Goal: Task Accomplishment & Management: Complete application form

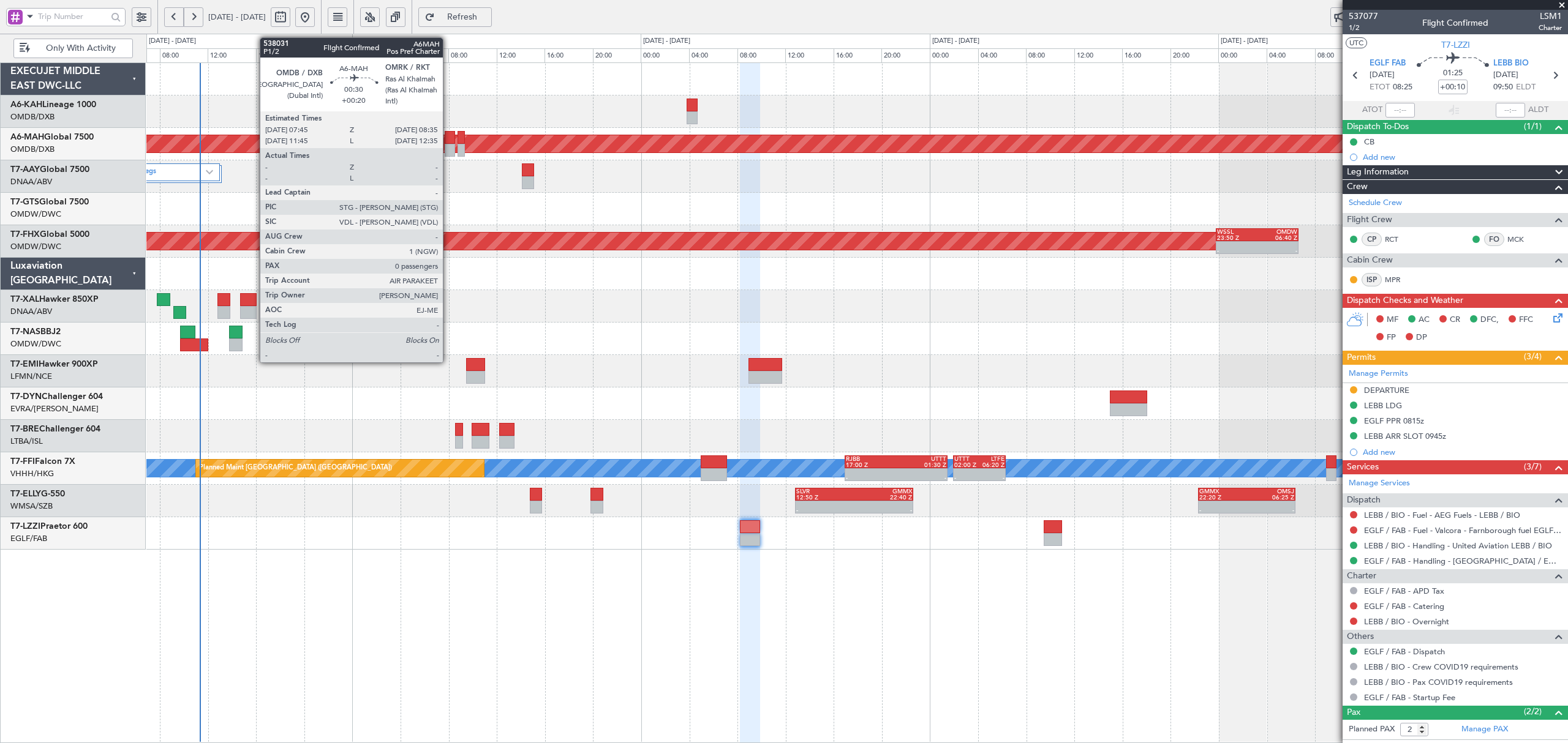
click at [448, 148] on div at bounding box center [450, 150] width 10 height 13
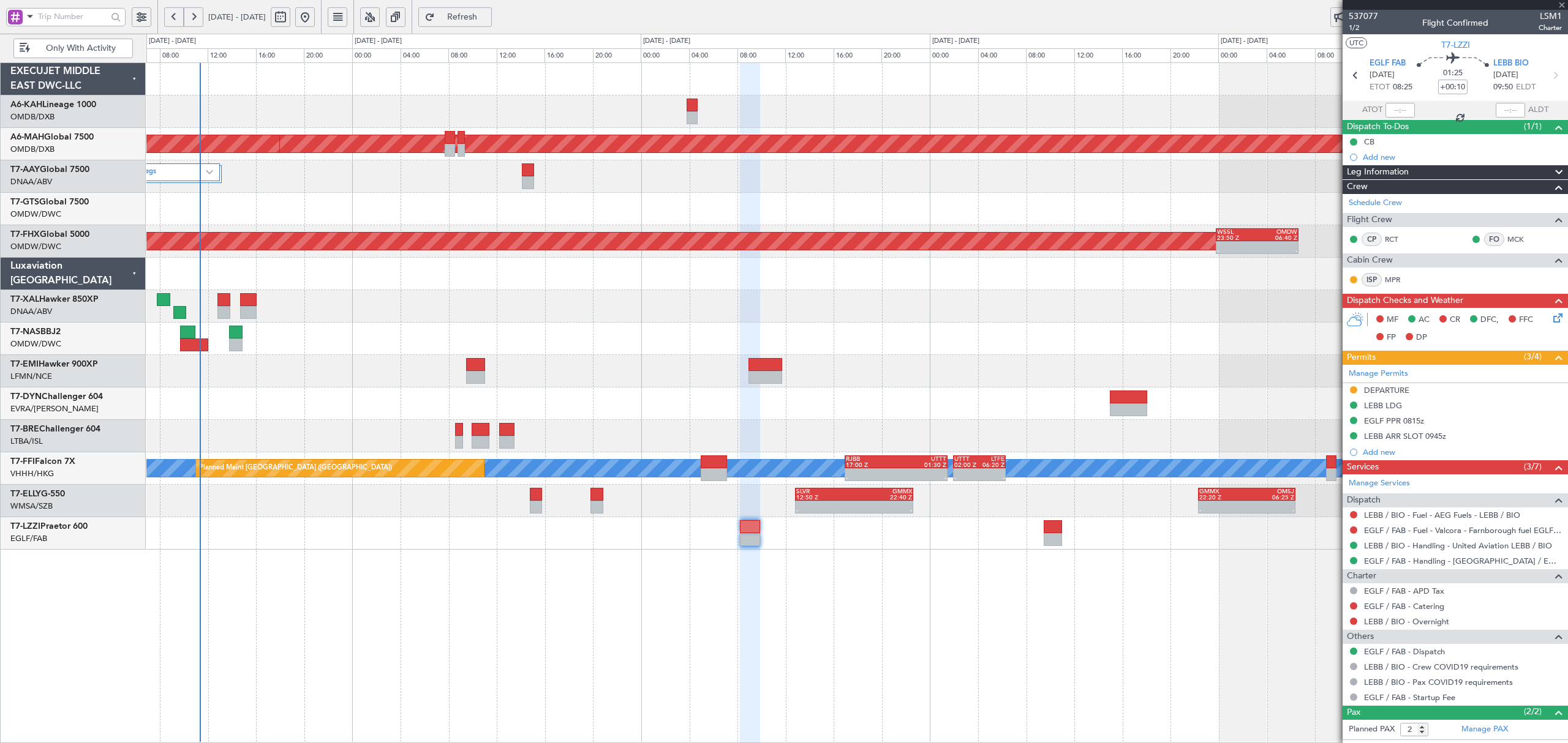
type input "+00:20"
type input "0"
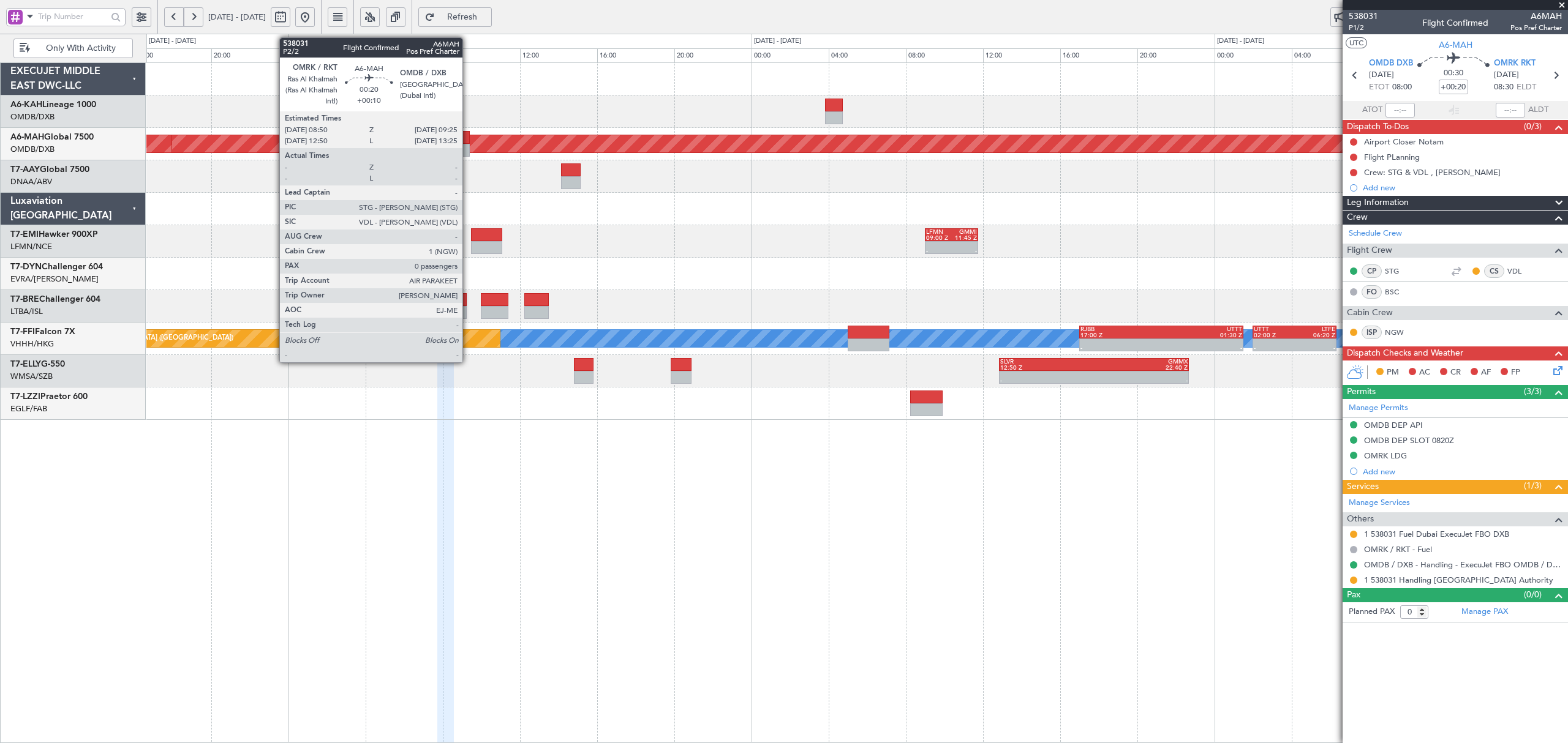
click at [468, 148] on div at bounding box center [464, 150] width 12 height 13
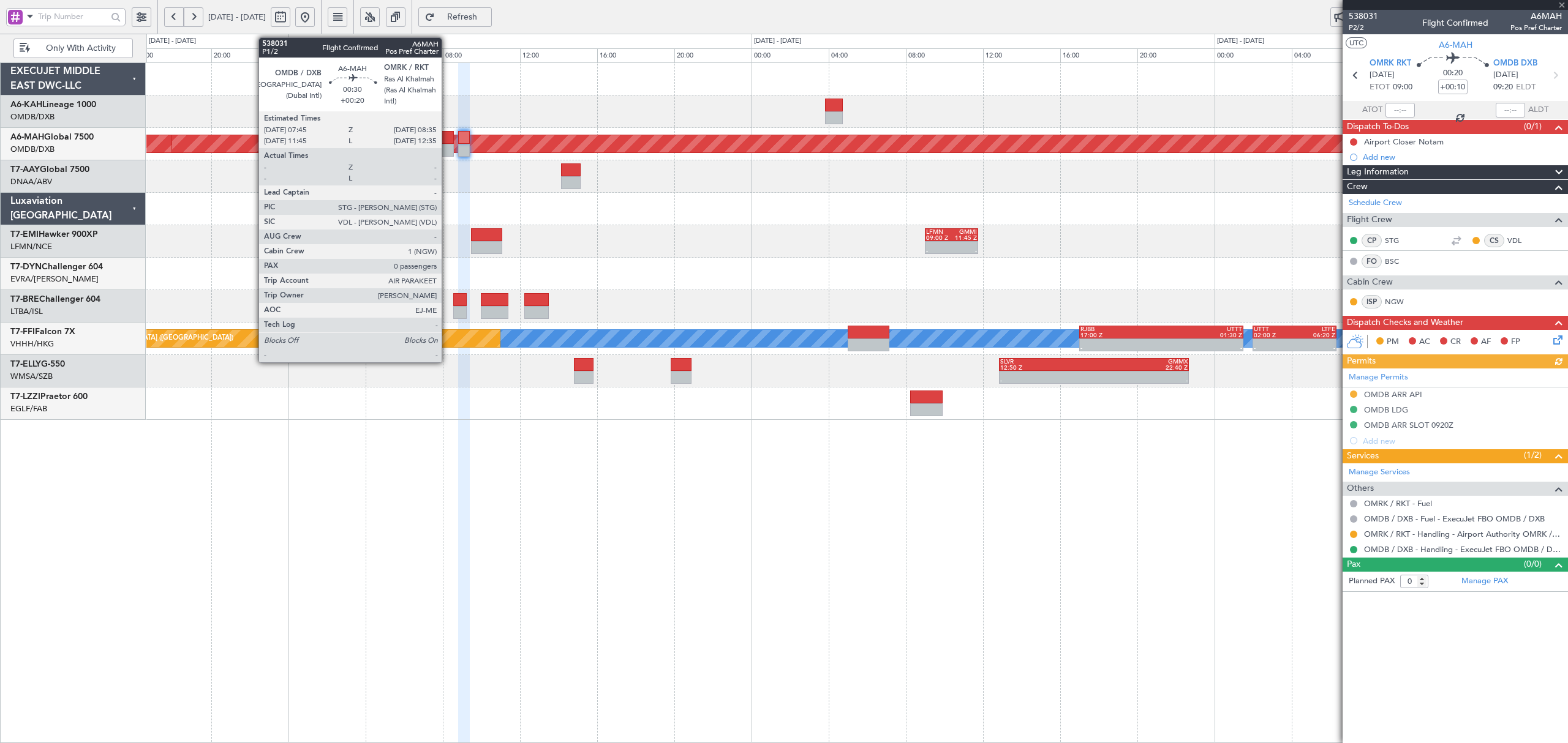
click at [446, 150] on div at bounding box center [445, 150] width 16 height 13
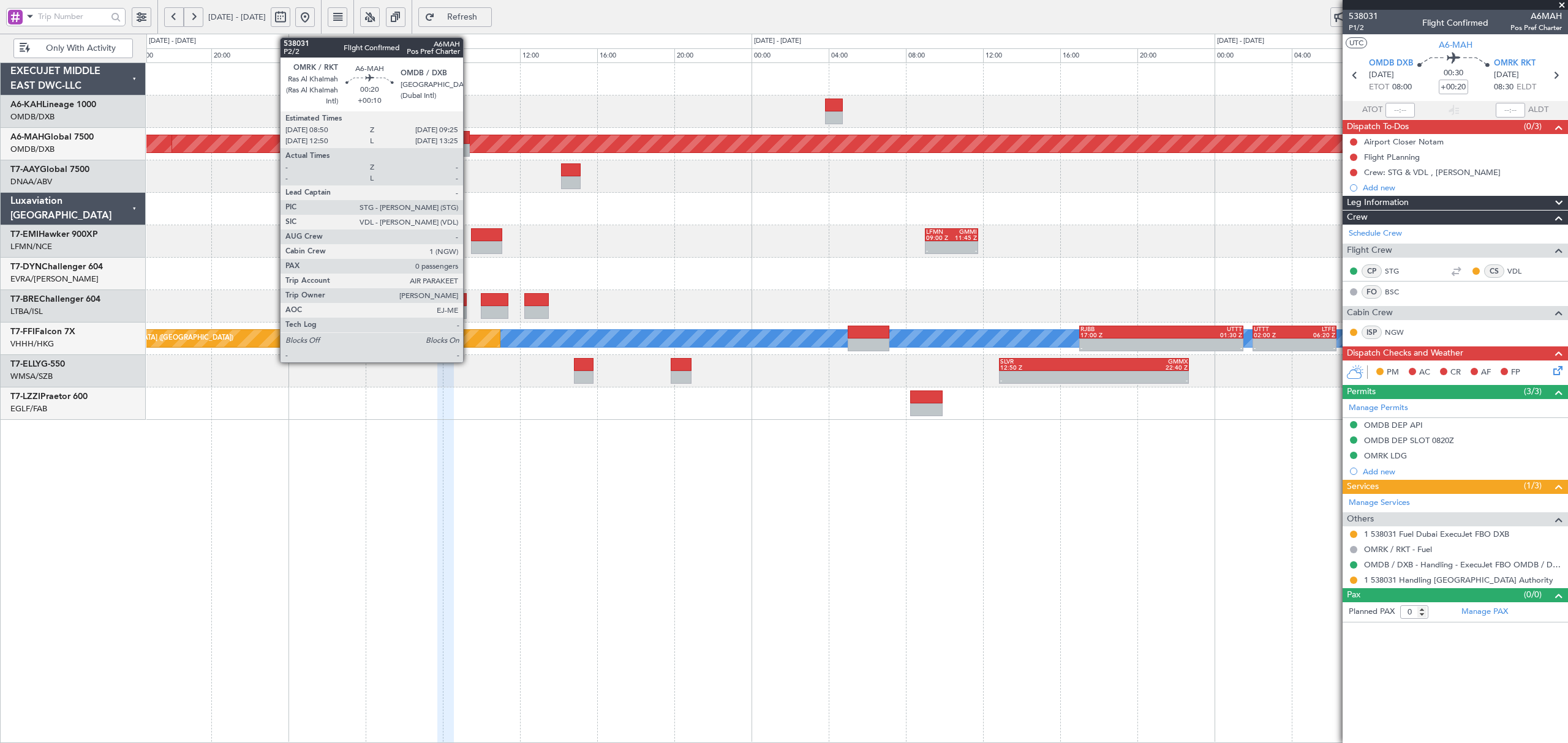
click at [469, 144] on div at bounding box center [464, 150] width 12 height 13
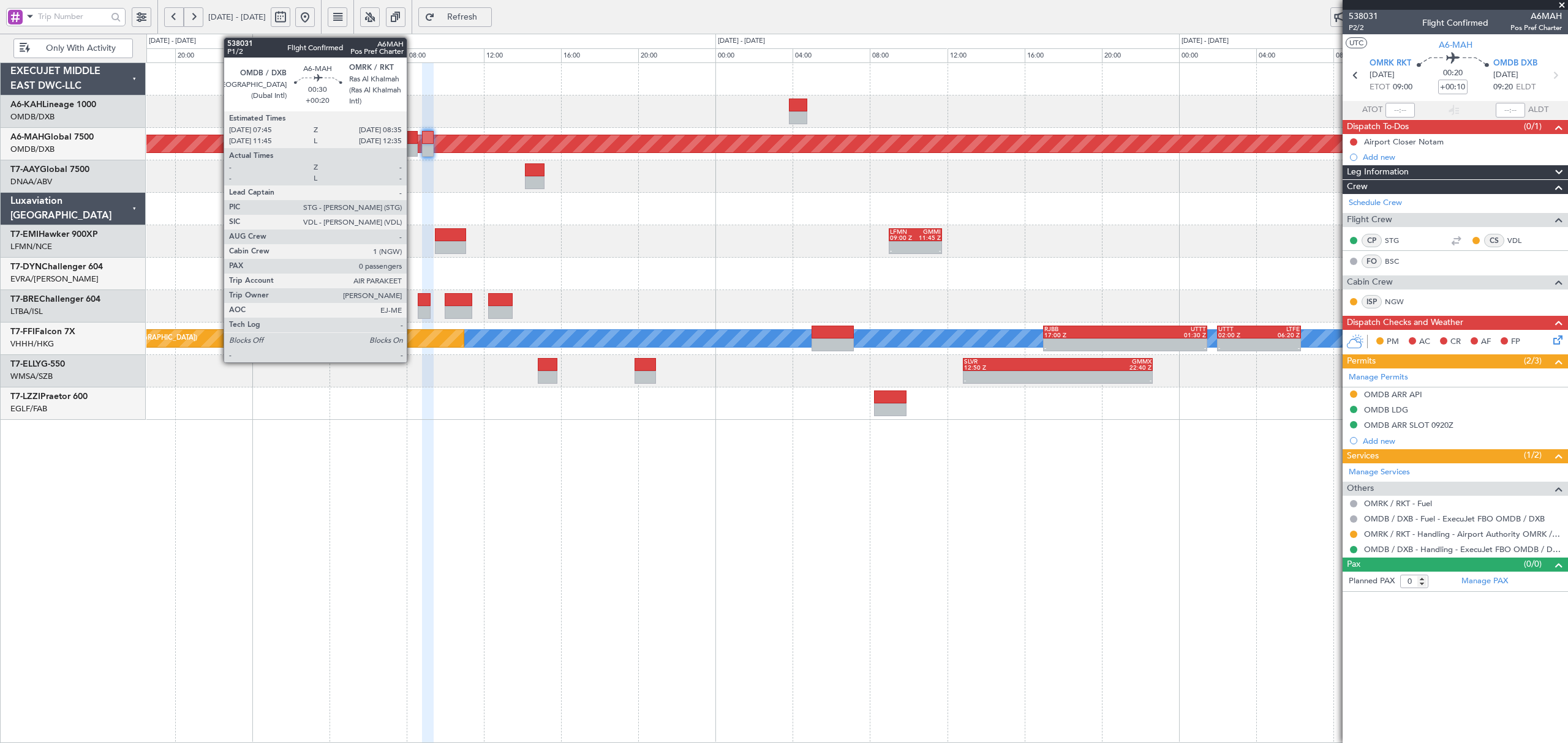
click at [412, 148] on div at bounding box center [409, 150] width 16 height 13
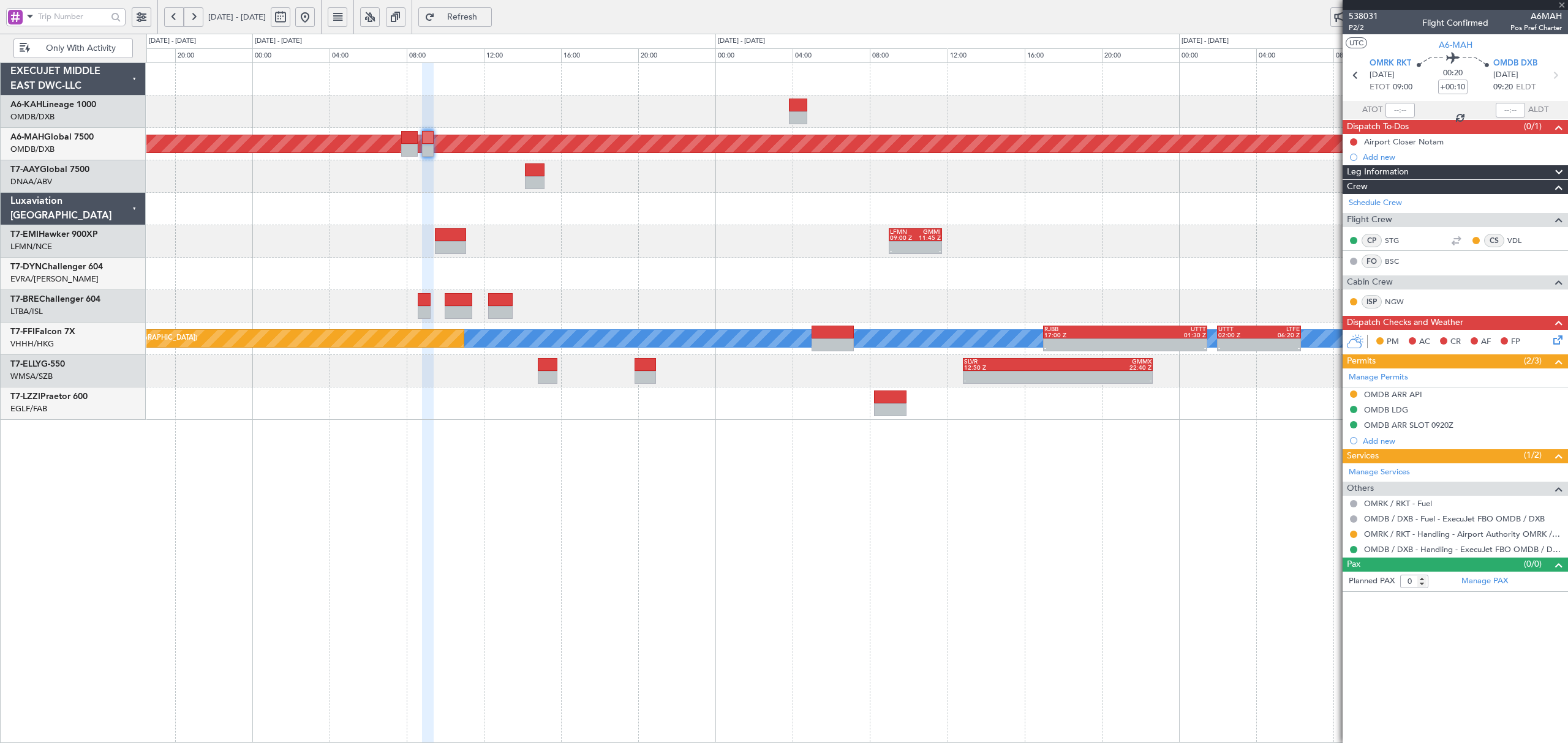
type input "+00:20"
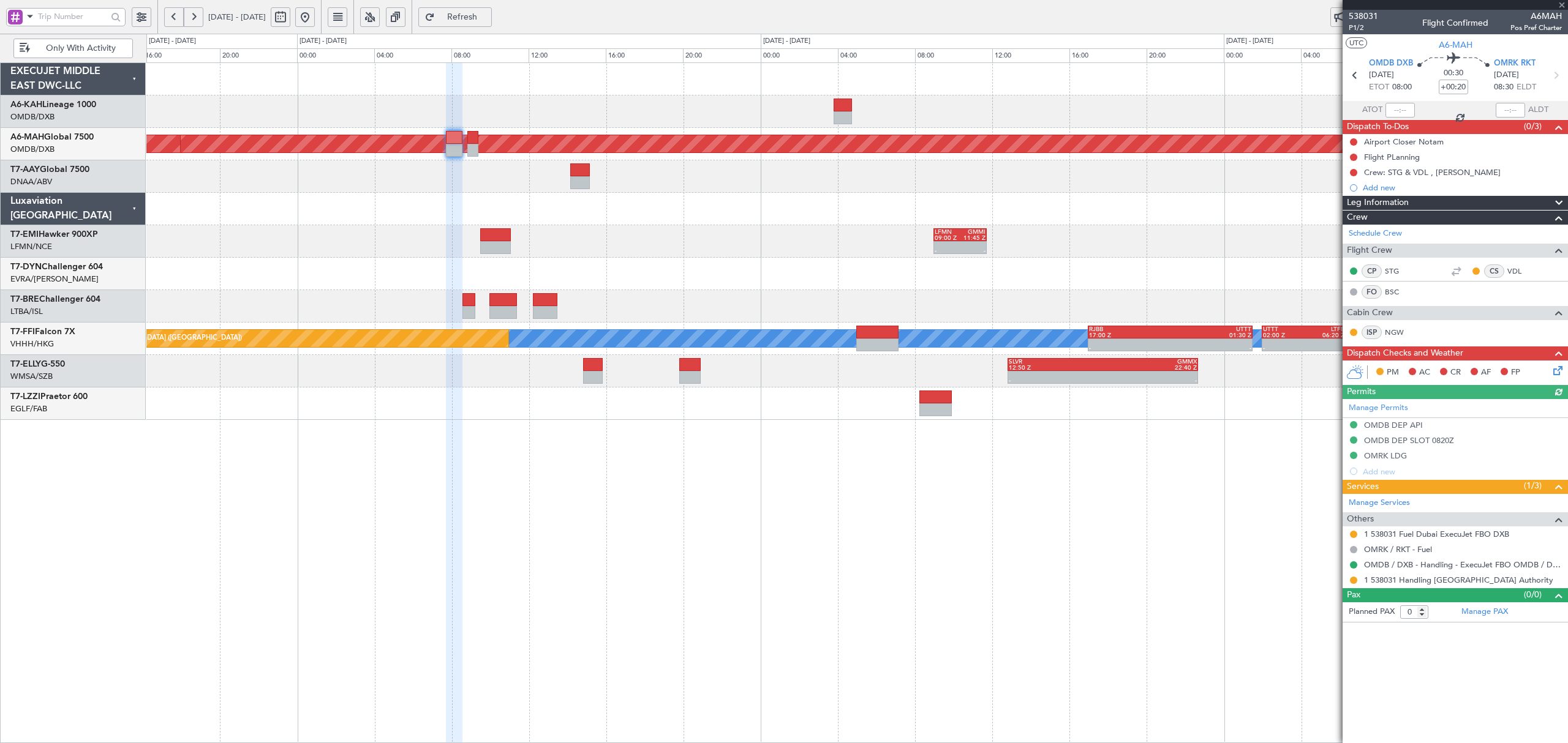
click at [498, 213] on div at bounding box center [856, 209] width 1421 height 32
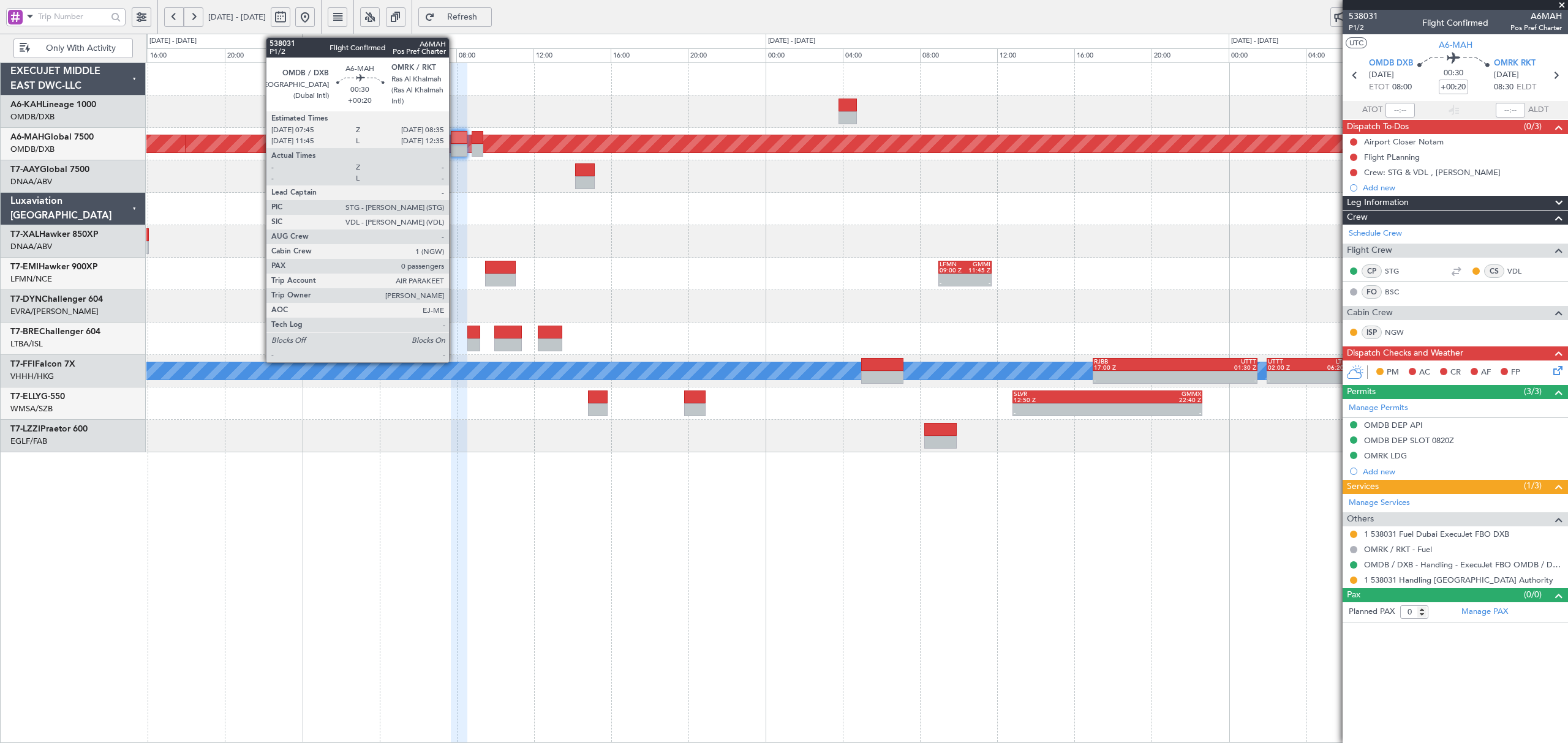
click at [454, 145] on div at bounding box center [459, 150] width 16 height 13
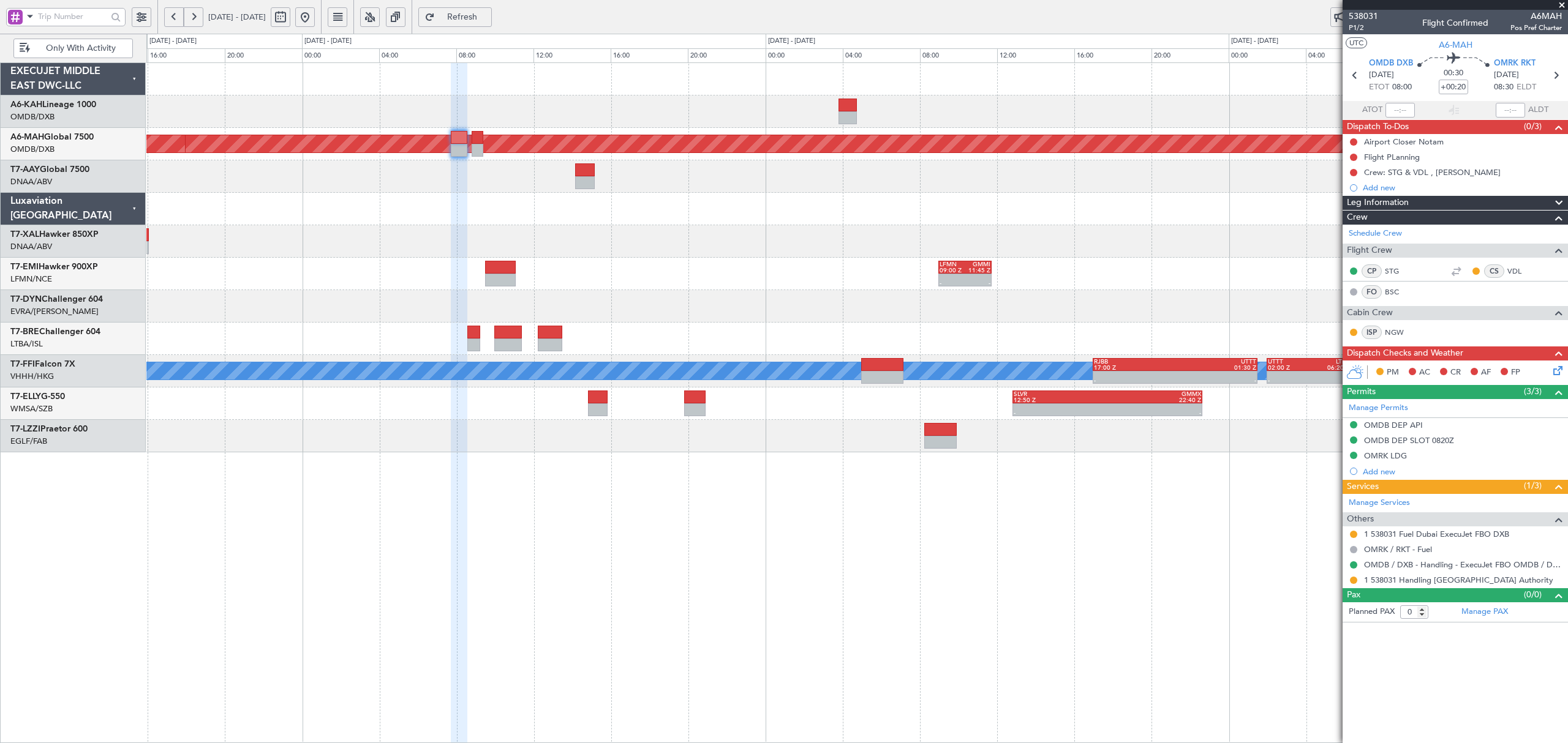
click at [488, 15] on span "Refresh" at bounding box center [462, 17] width 50 height 9
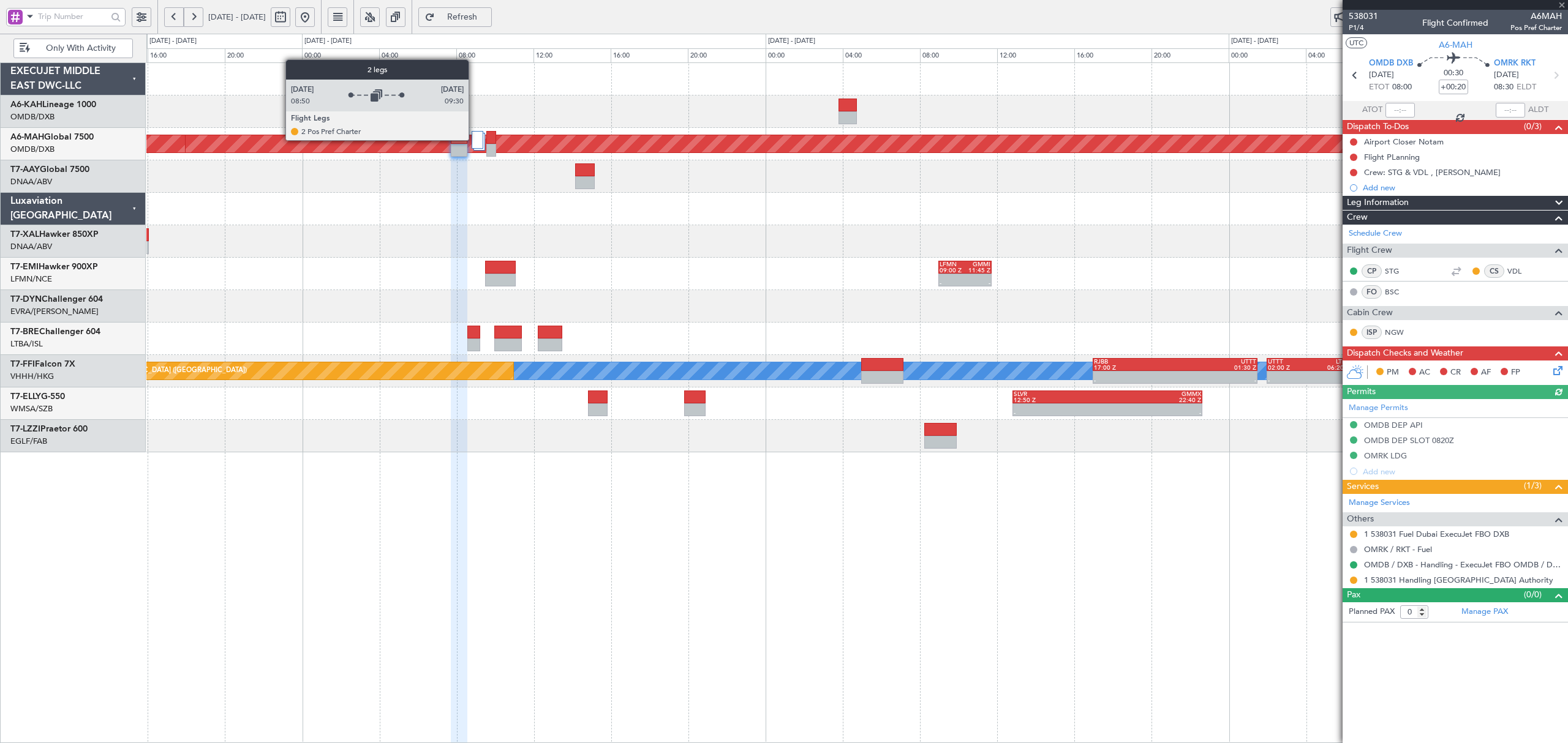
click at [474, 139] on div at bounding box center [477, 139] width 12 height 18
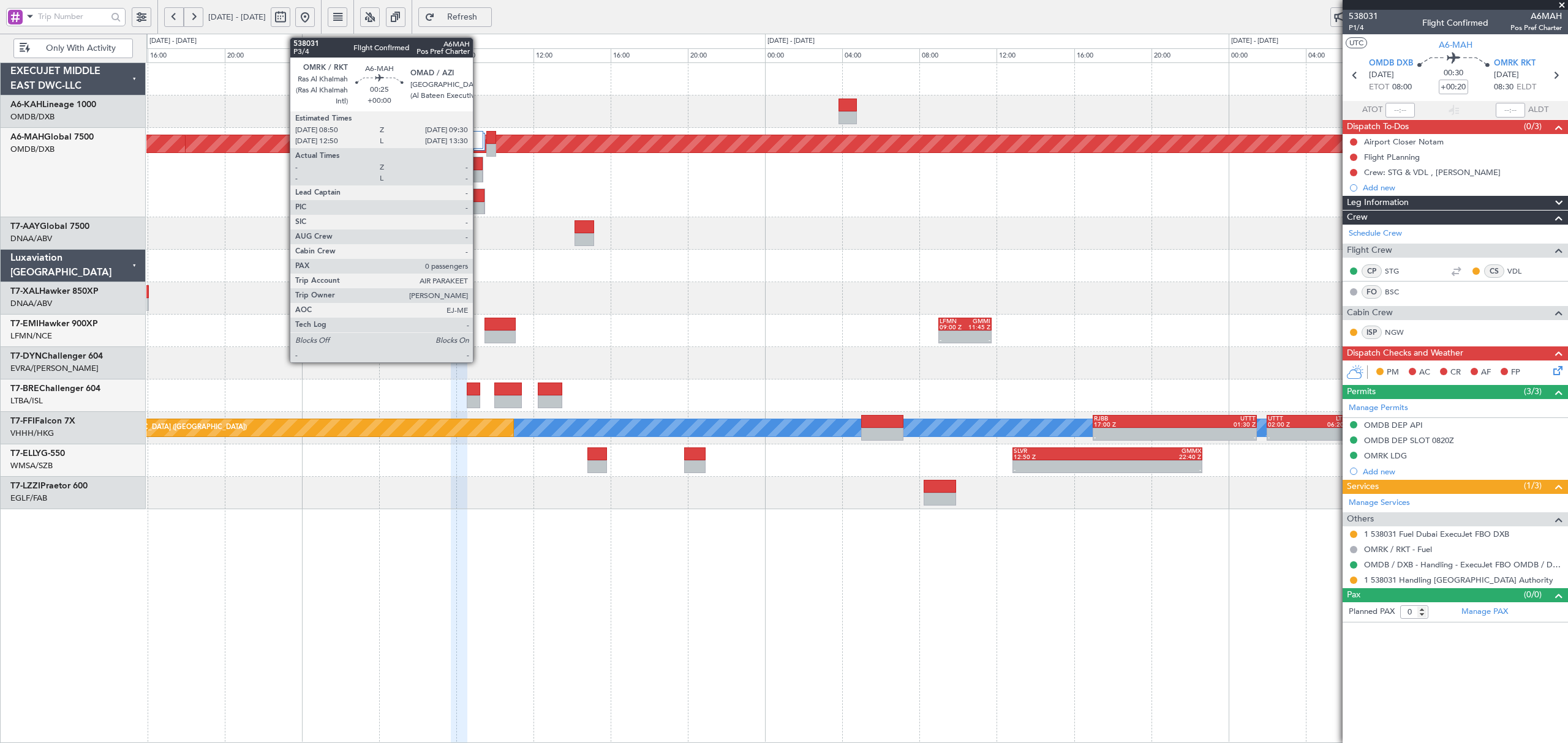
click at [478, 207] on div at bounding box center [478, 208] width 12 height 13
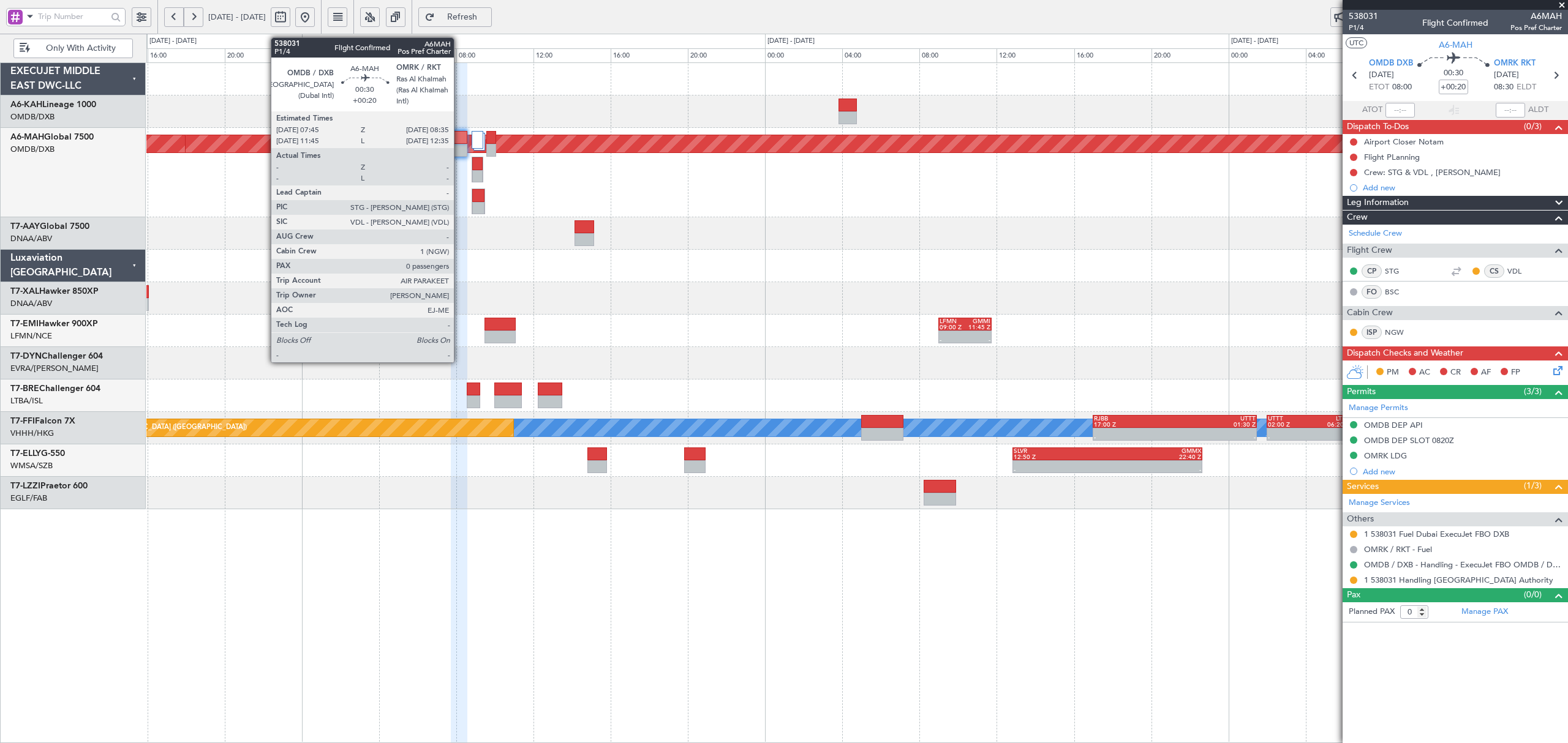
click at [459, 150] on div at bounding box center [459, 150] width 16 height 13
click at [454, 137] on div at bounding box center [459, 137] width 16 height 13
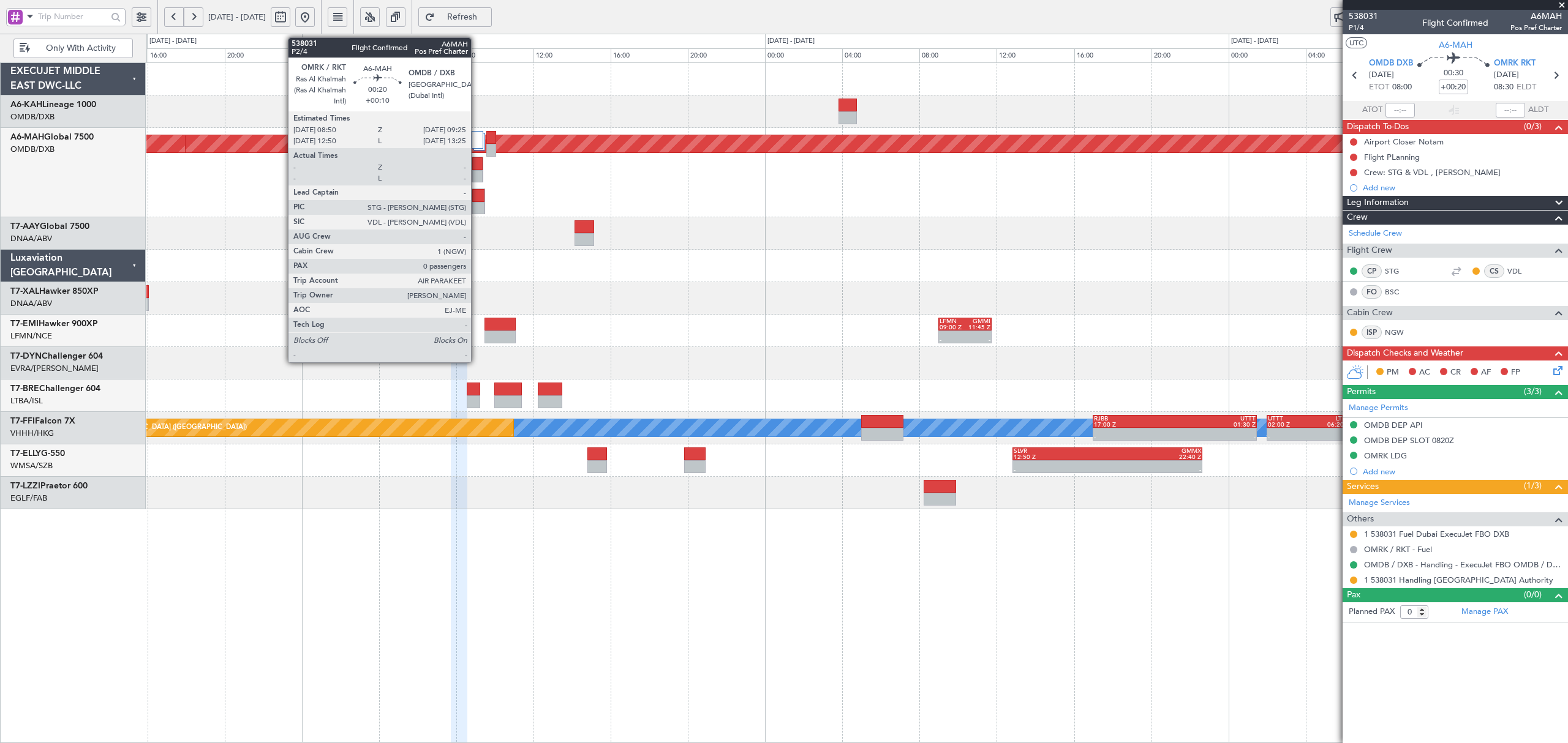
click at [476, 169] on div at bounding box center [477, 163] width 10 height 13
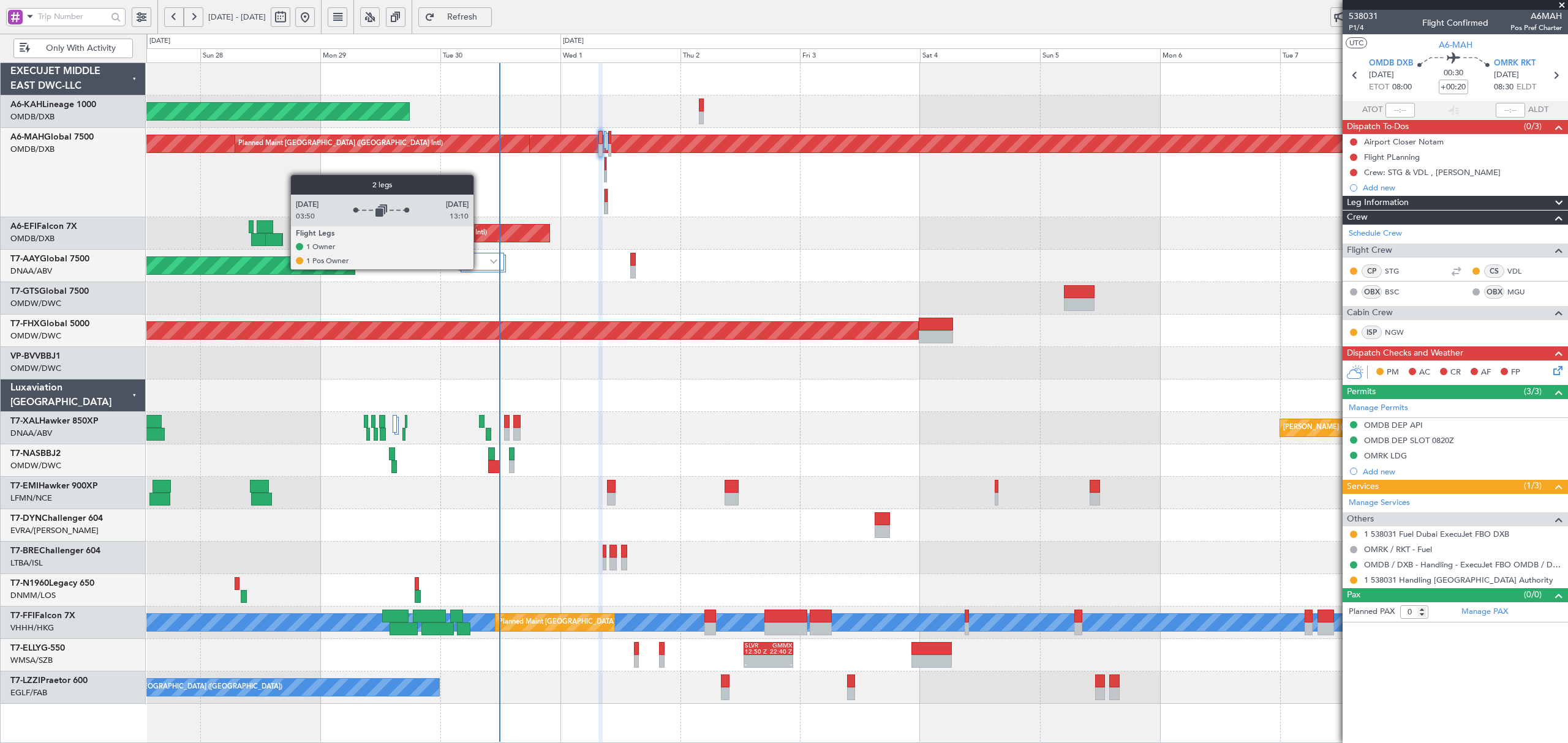
click at [479, 269] on div at bounding box center [481, 262] width 45 height 18
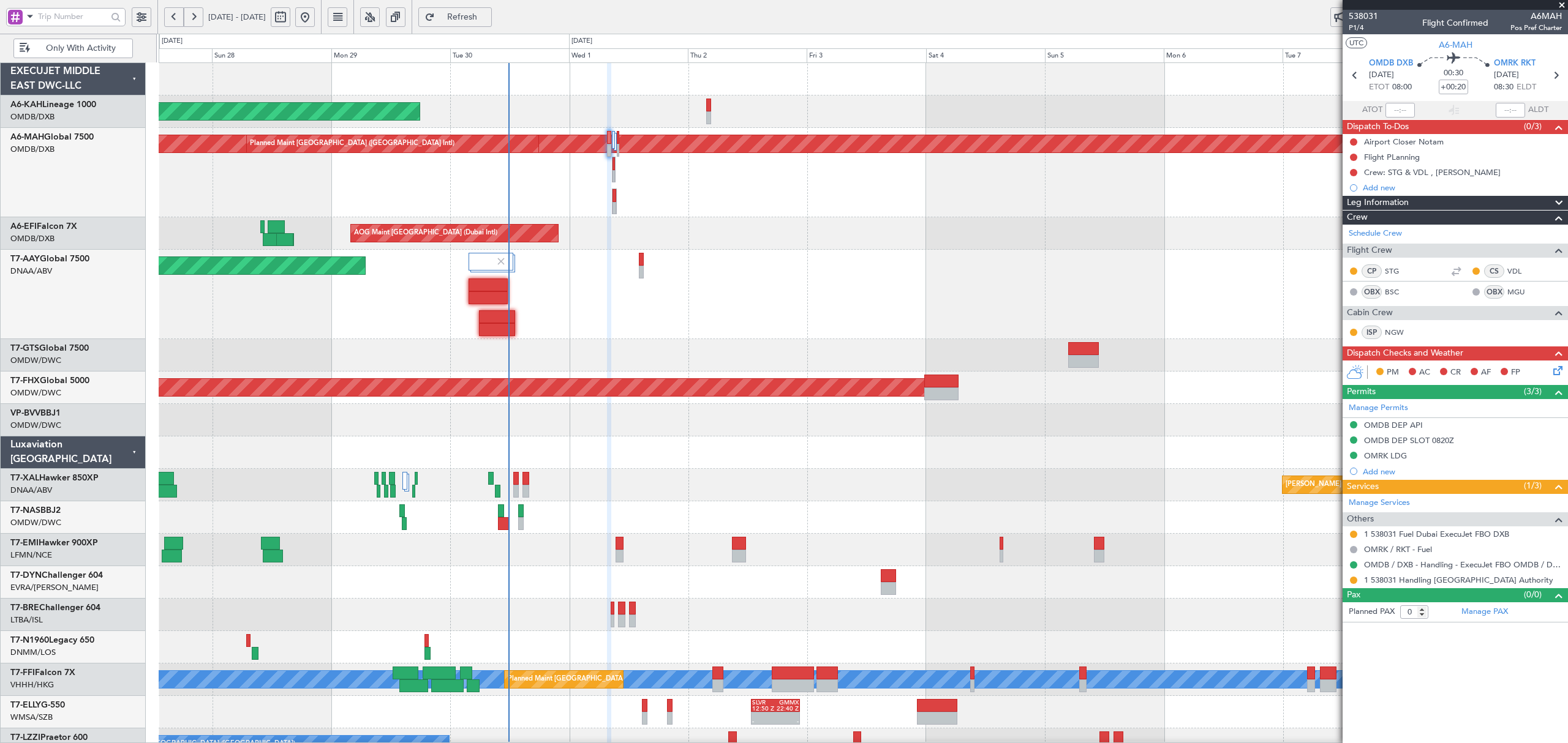
scroll to position [1, 0]
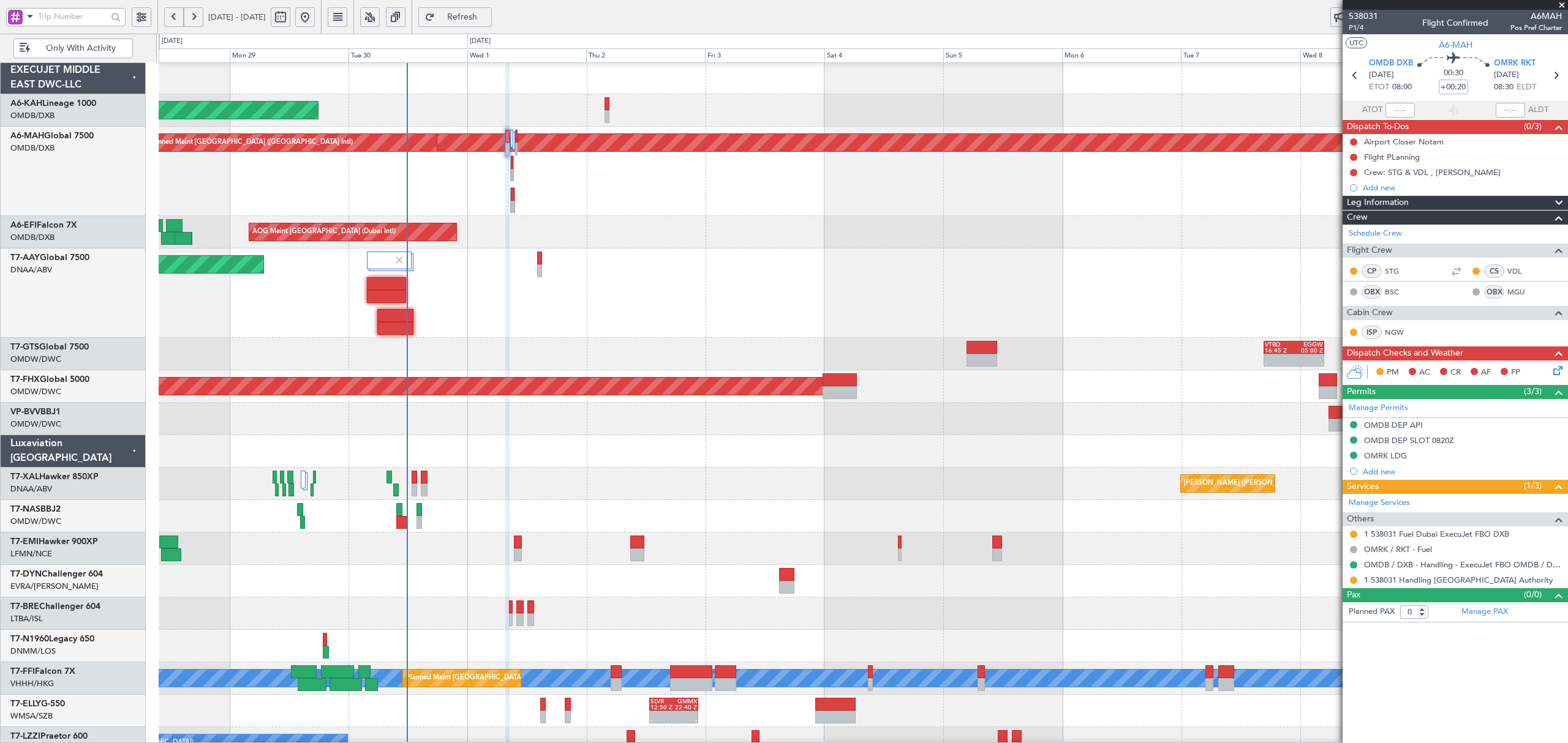
click at [564, 318] on div "Unplanned Maint [GEOGRAPHIC_DATA] (Al Maktoum Intl) Unplanned Maint [GEOGRAPHIC…" at bounding box center [862, 293] width 1408 height 90
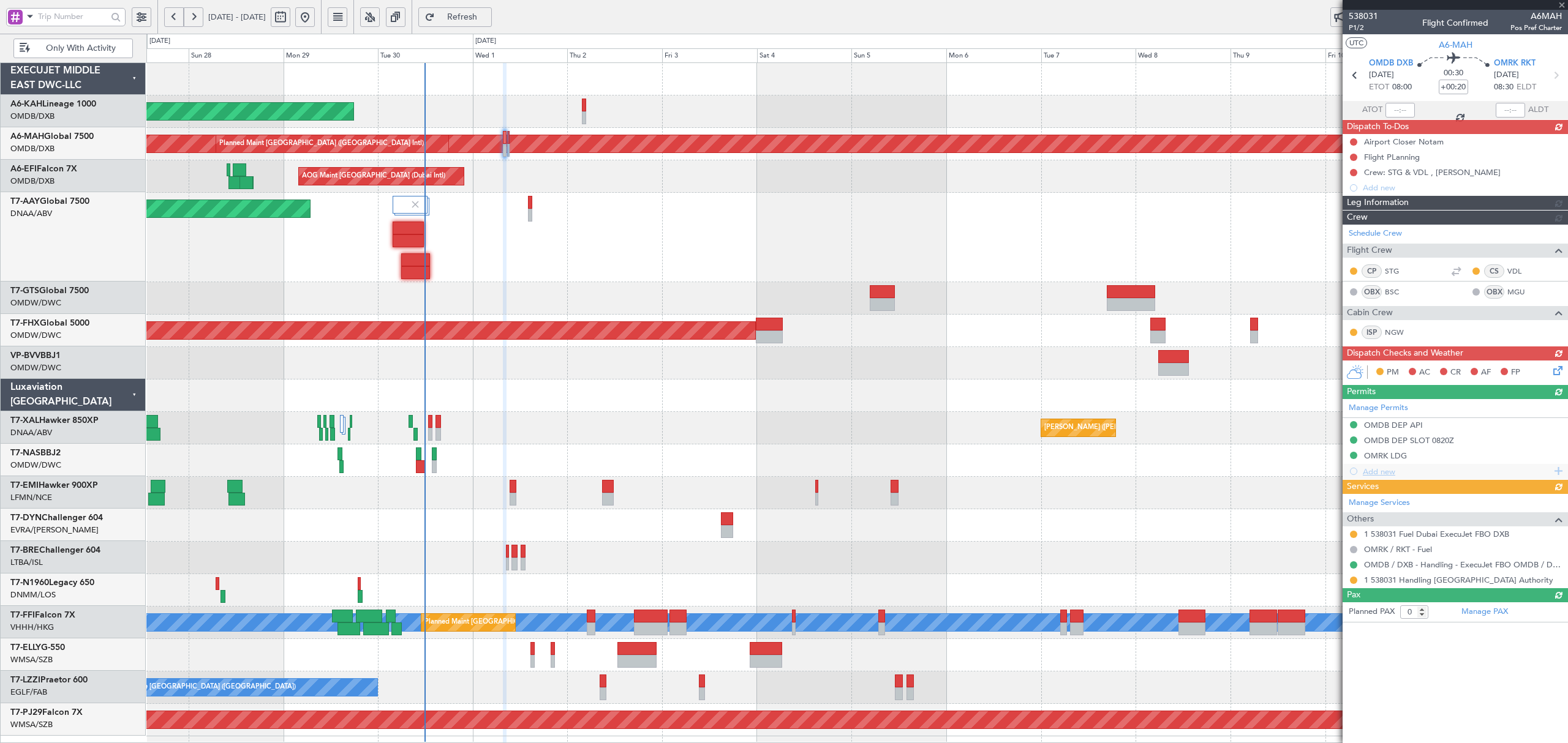
scroll to position [0, 0]
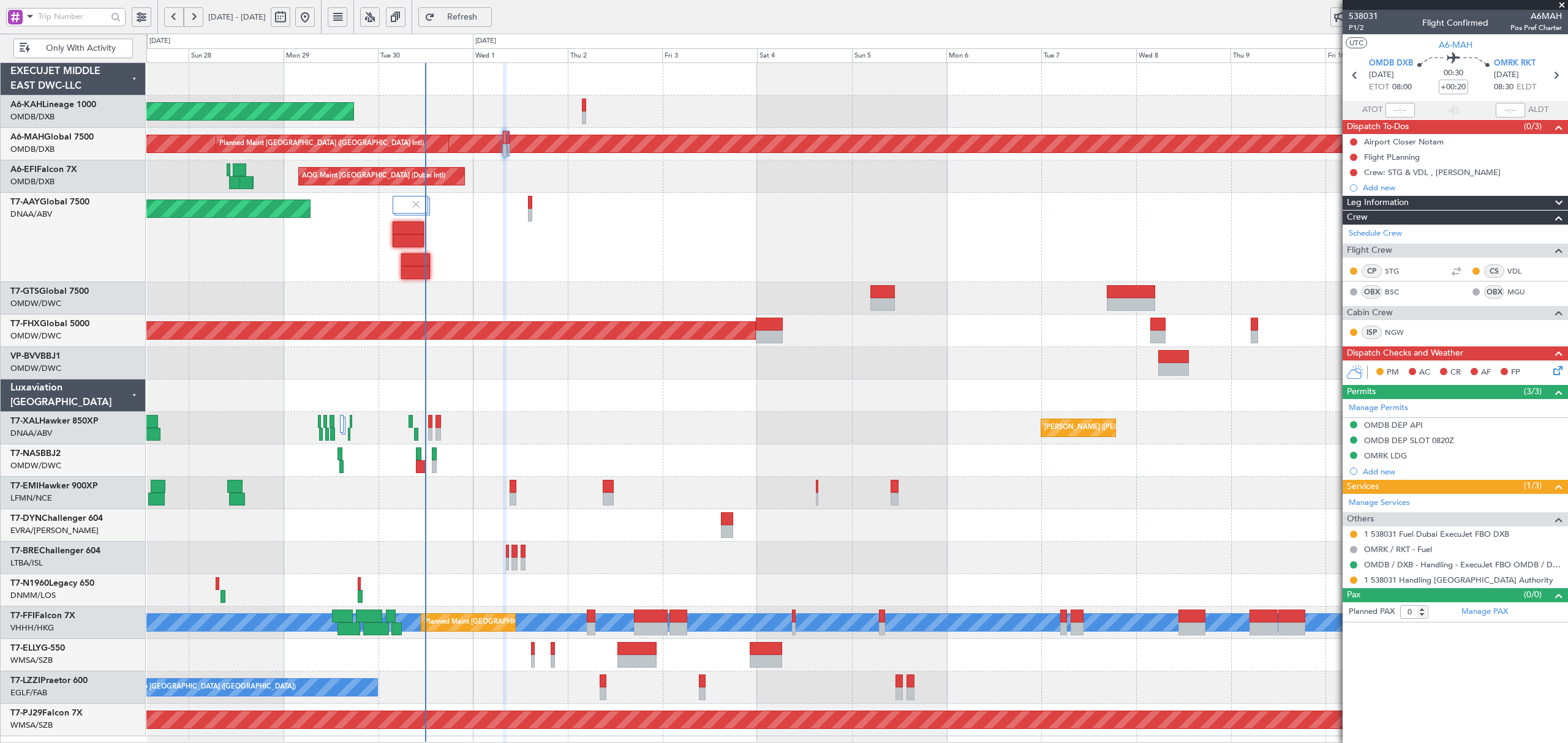
click at [25, 18] on span at bounding box center [29, 16] width 15 height 15
click at [43, 74] on div "A/C (Reg. or Type)" at bounding box center [86, 81] width 157 height 22
click at [69, 17] on input "text" at bounding box center [72, 16] width 69 height 18
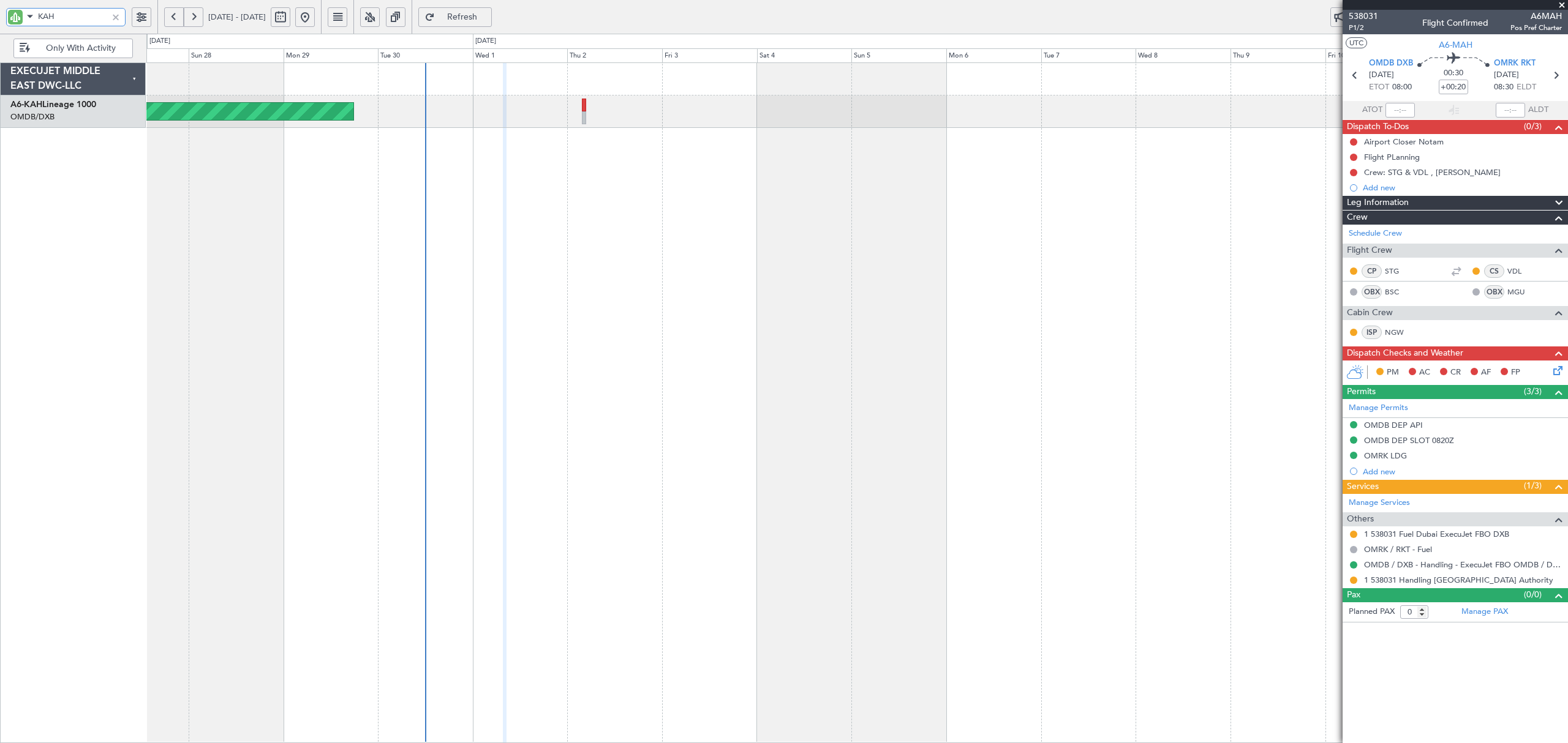
click at [74, 20] on input "KAH" at bounding box center [72, 16] width 69 height 18
type input "K"
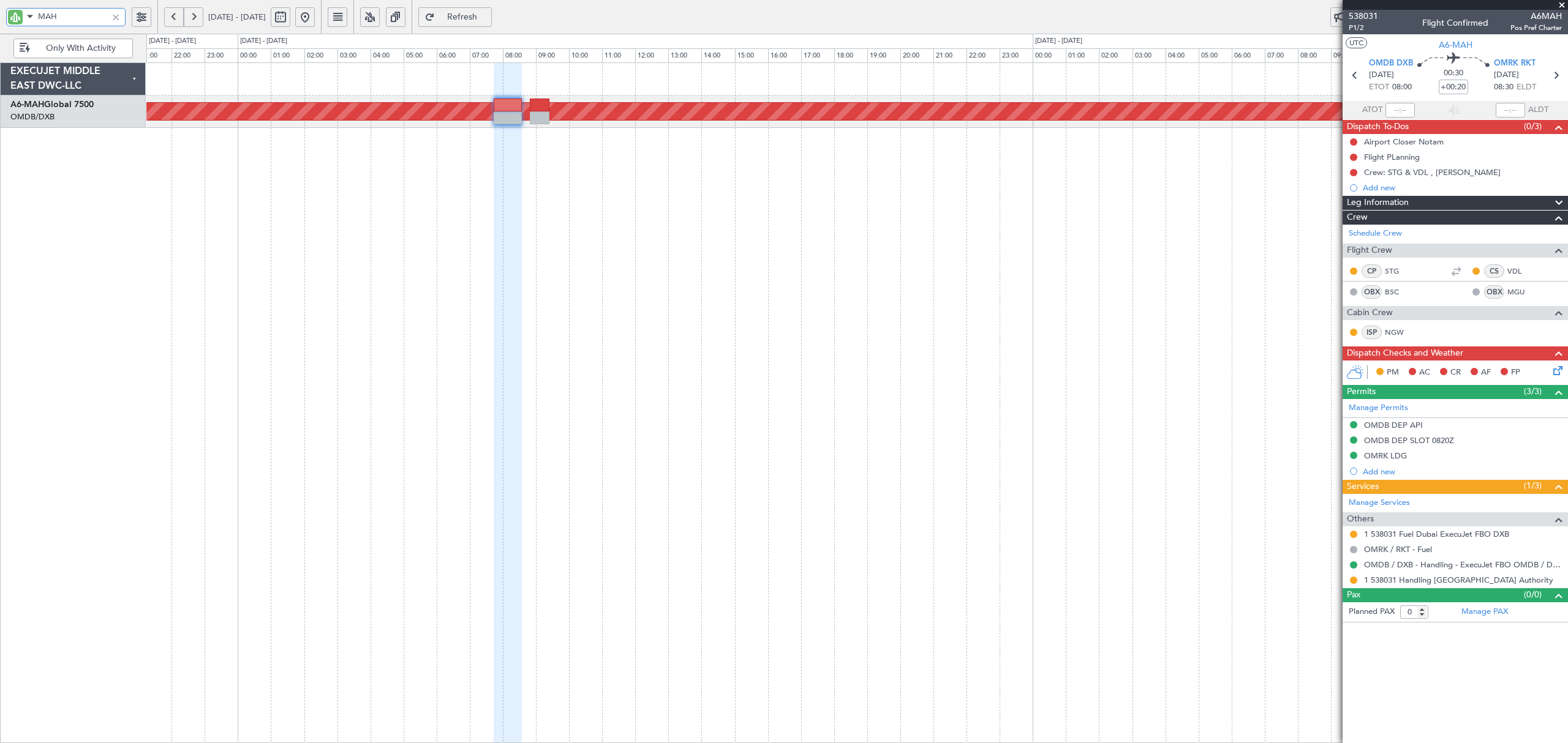
type input "MAH"
click at [488, 15] on span "Refresh" at bounding box center [462, 17] width 50 height 9
click at [471, 14] on button "Refresh" at bounding box center [455, 17] width 74 height 20
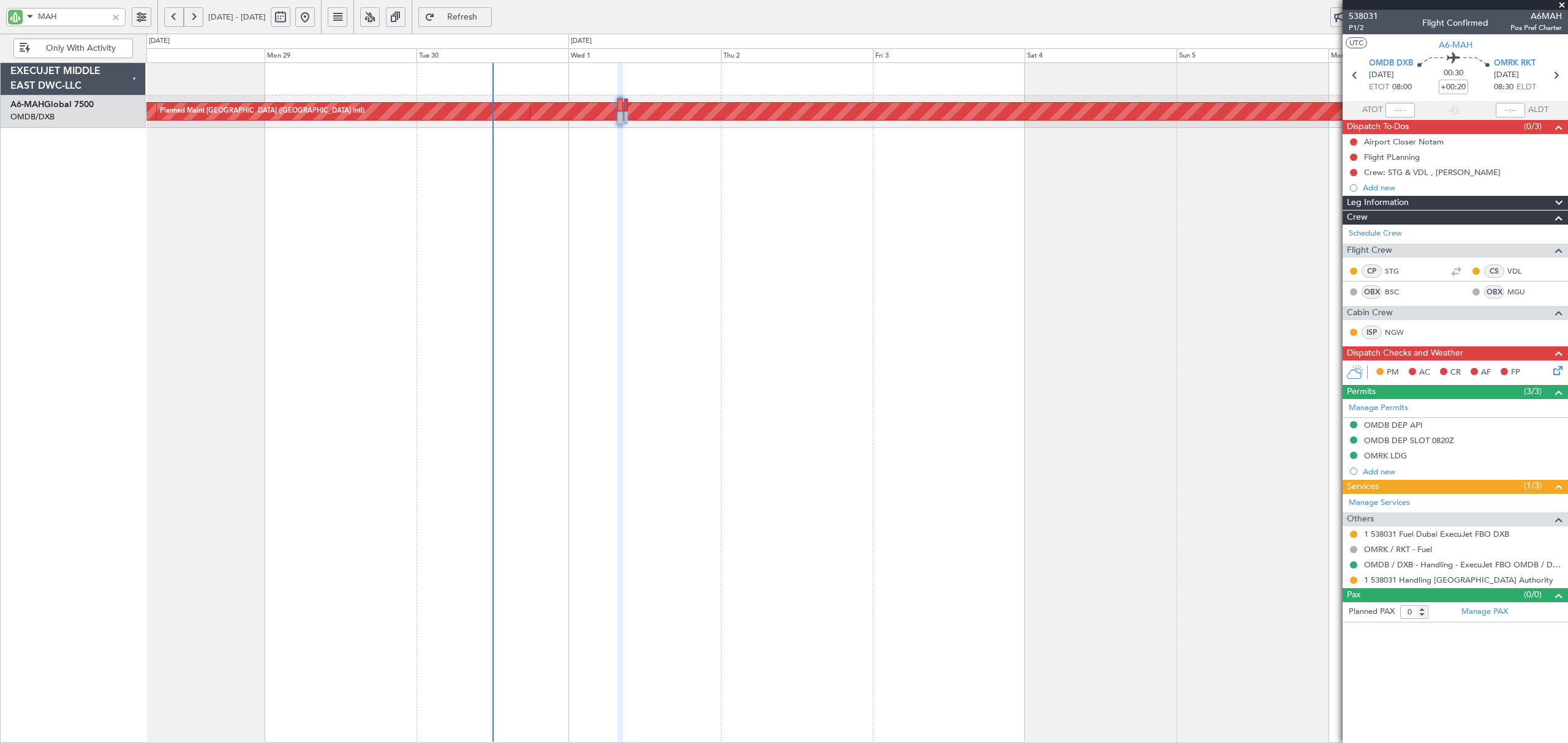
click at [603, 192] on div "Planned Maint [GEOGRAPHIC_DATA] ([GEOGRAPHIC_DATA] Intl) Planned Maint [GEOGRAP…" at bounding box center [856, 403] width 1421 height 681
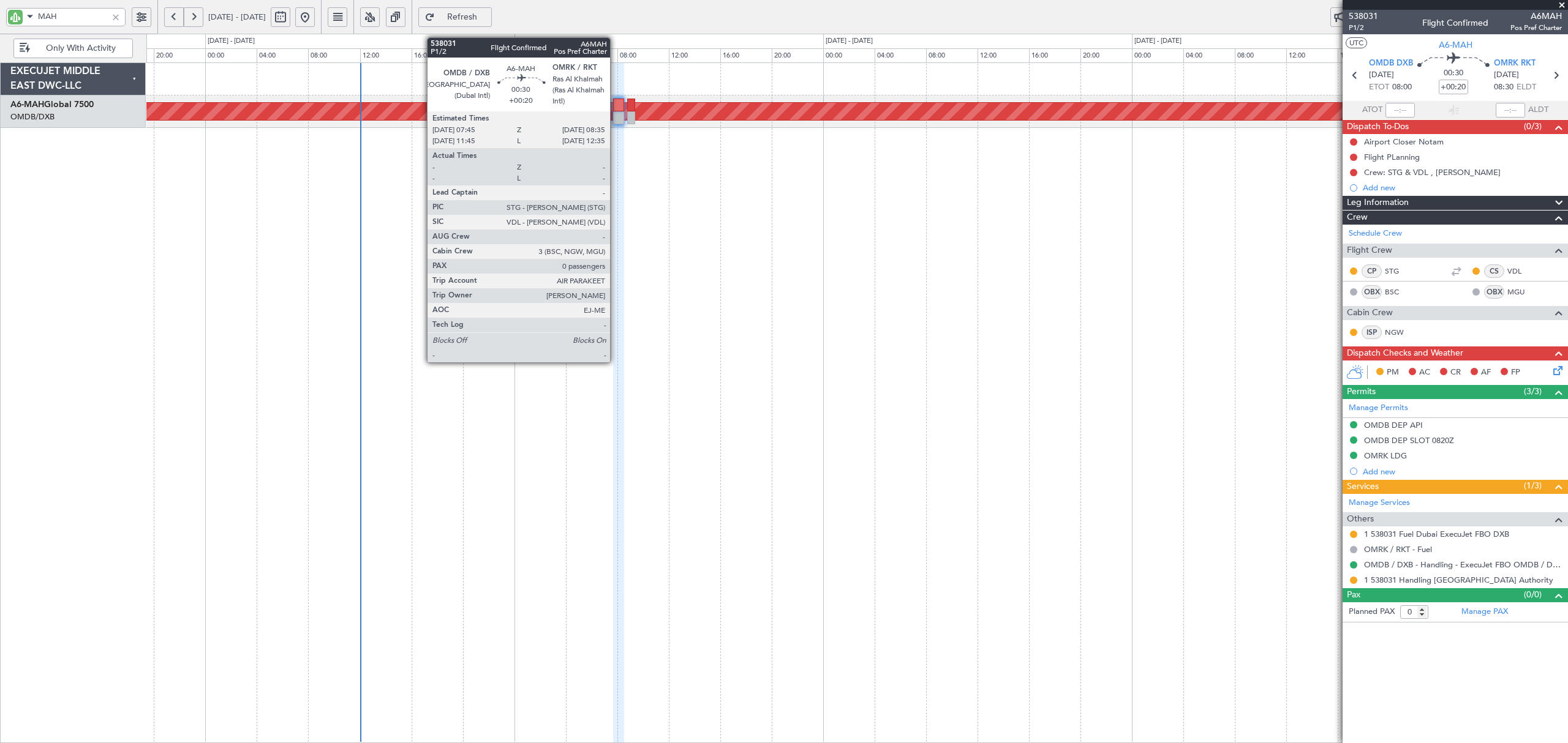
click at [616, 111] on div at bounding box center [618, 117] width 11 height 13
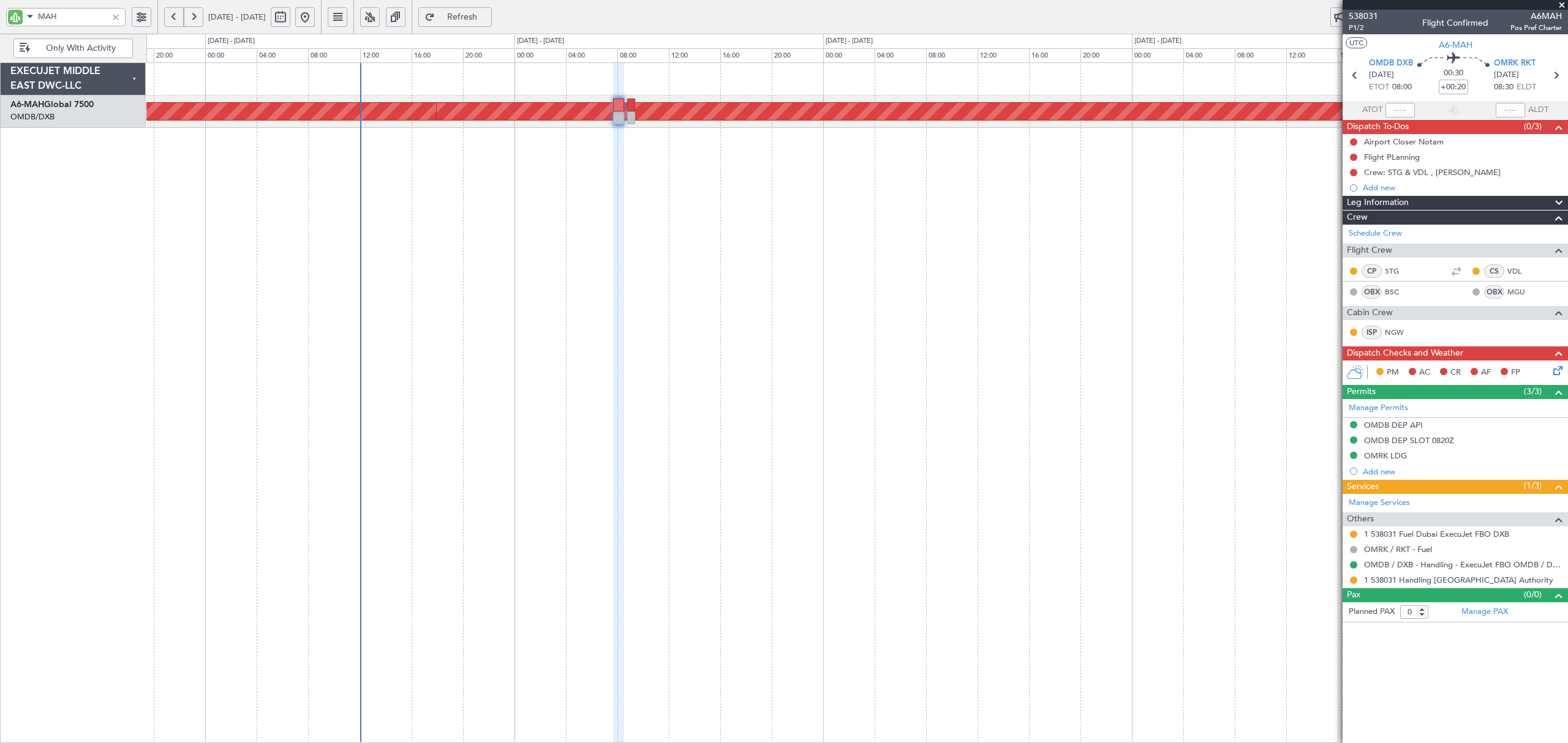
click at [685, 203] on div "Planned Maint [GEOGRAPHIC_DATA] ([GEOGRAPHIC_DATA] Intl) Planned Maint [GEOGRAP…" at bounding box center [856, 403] width 1421 height 681
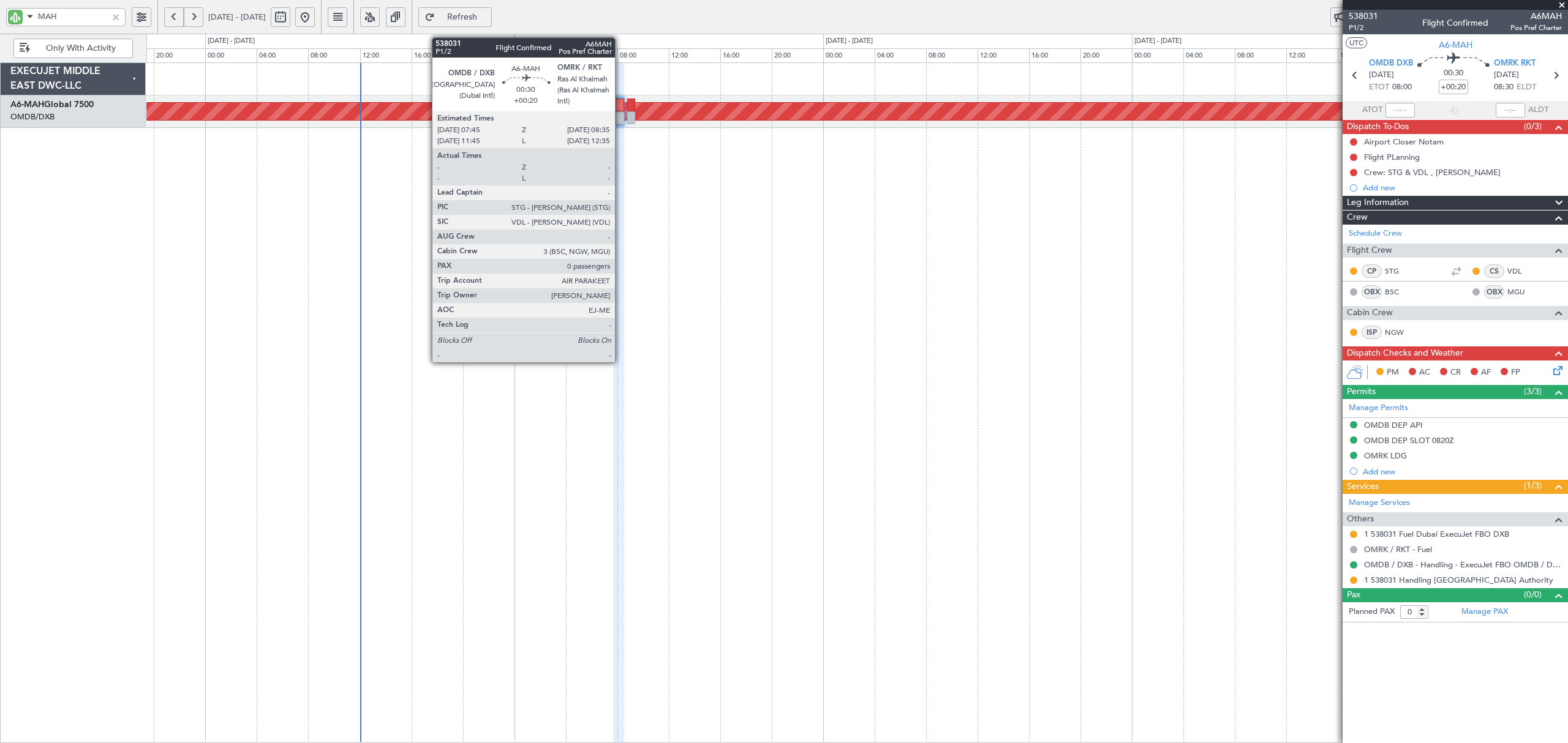
click at [620, 115] on div at bounding box center [618, 117] width 11 height 13
click at [616, 113] on div at bounding box center [618, 117] width 11 height 13
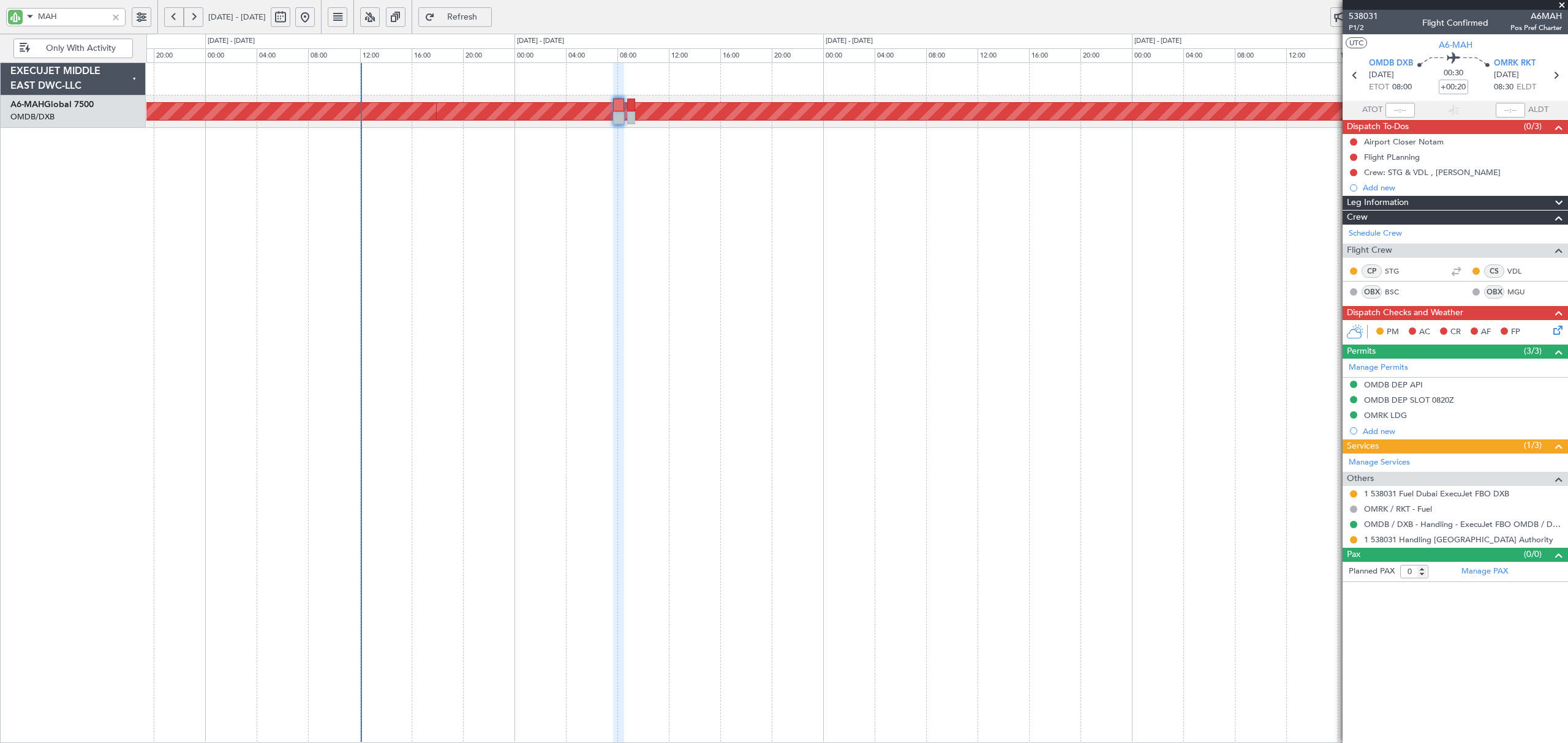
click at [606, 180] on div "Planned Maint [GEOGRAPHIC_DATA] ([GEOGRAPHIC_DATA] Intl) Planned Maint [GEOGRAP…" at bounding box center [856, 403] width 1421 height 681
click at [115, 20] on div at bounding box center [115, 17] width 14 height 14
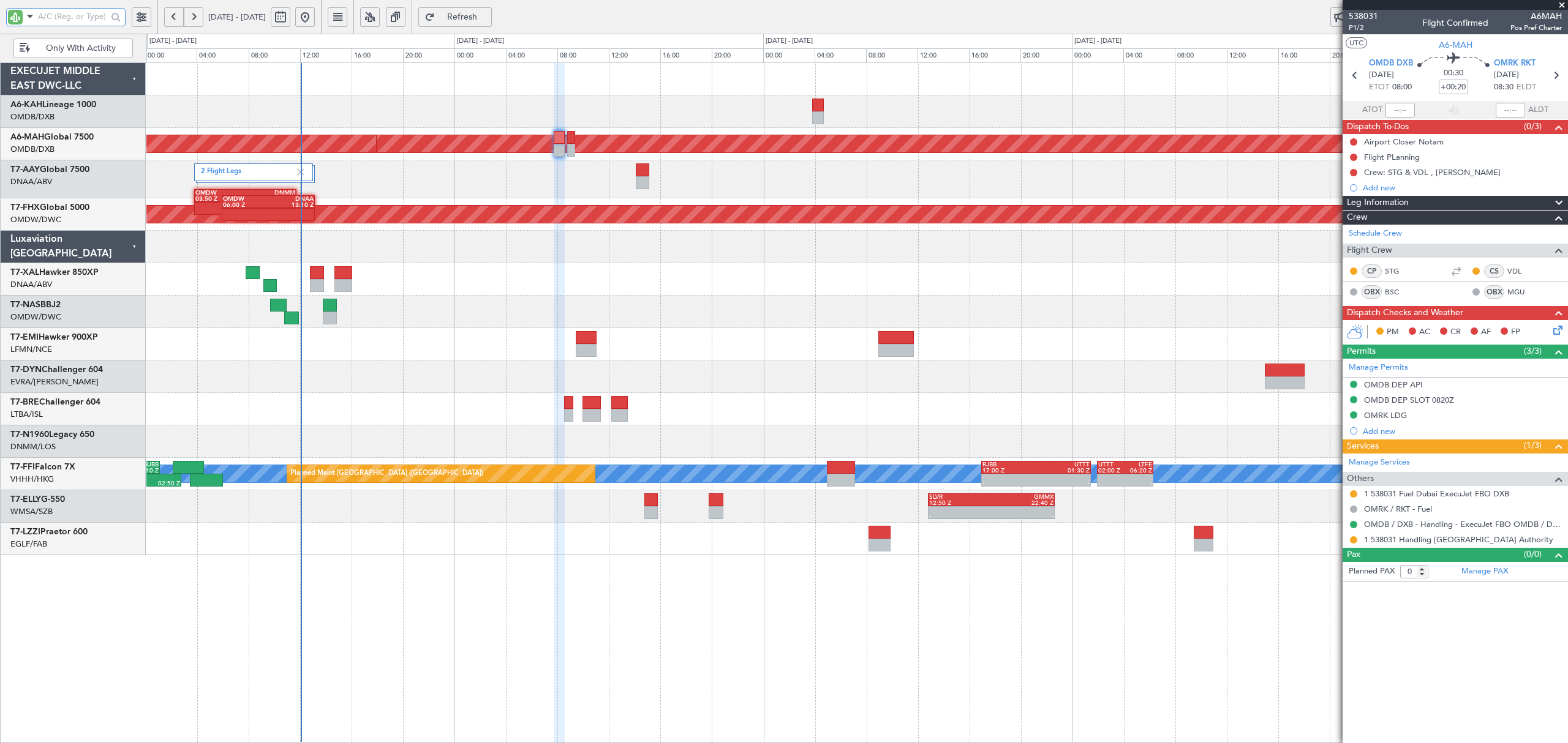
click at [665, 357] on div "Planned Maint [GEOGRAPHIC_DATA] (Al Bateen Executive) Planned Maint [GEOGRAPHIC…" at bounding box center [856, 403] width 1421 height 681
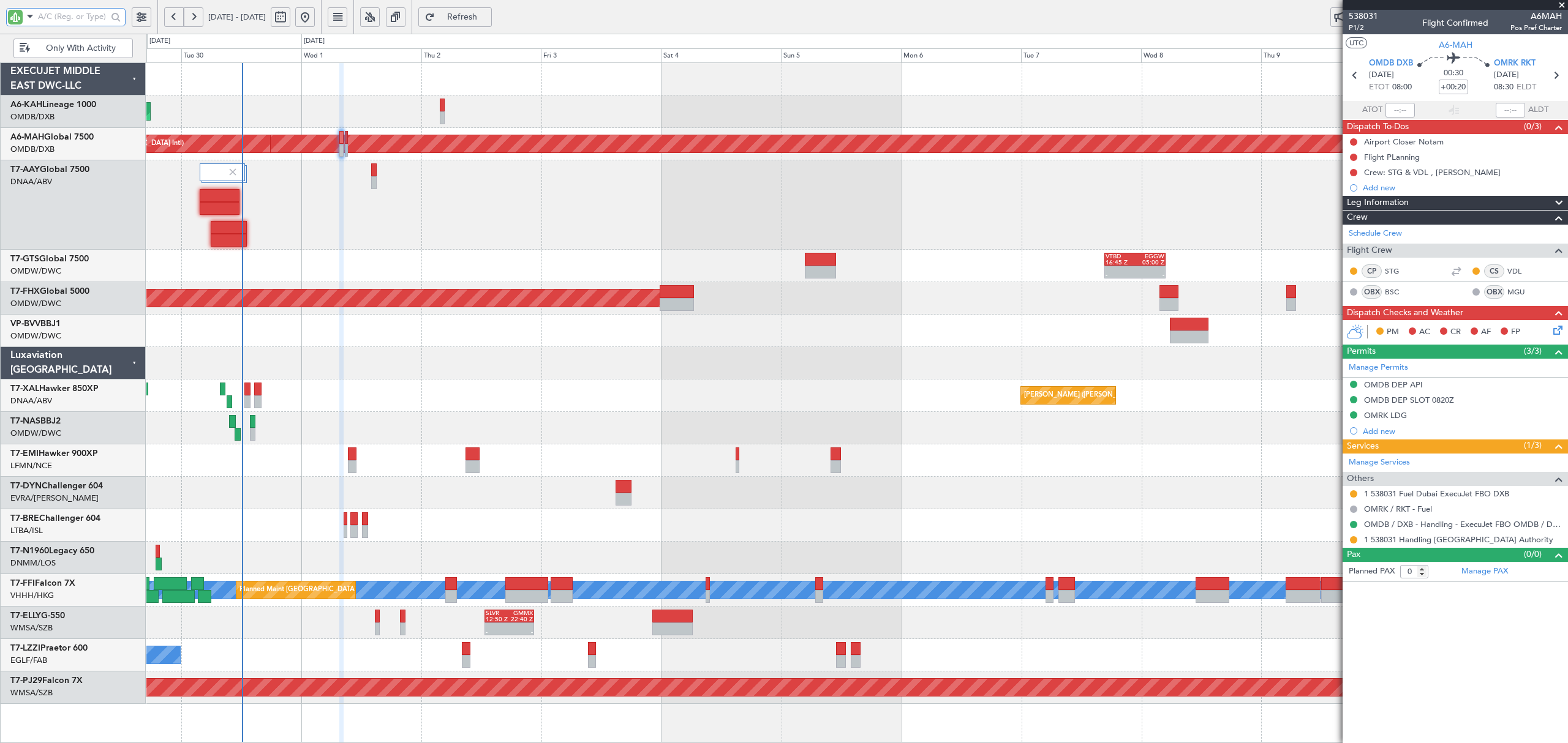
click at [270, 359] on div at bounding box center [856, 363] width 1421 height 32
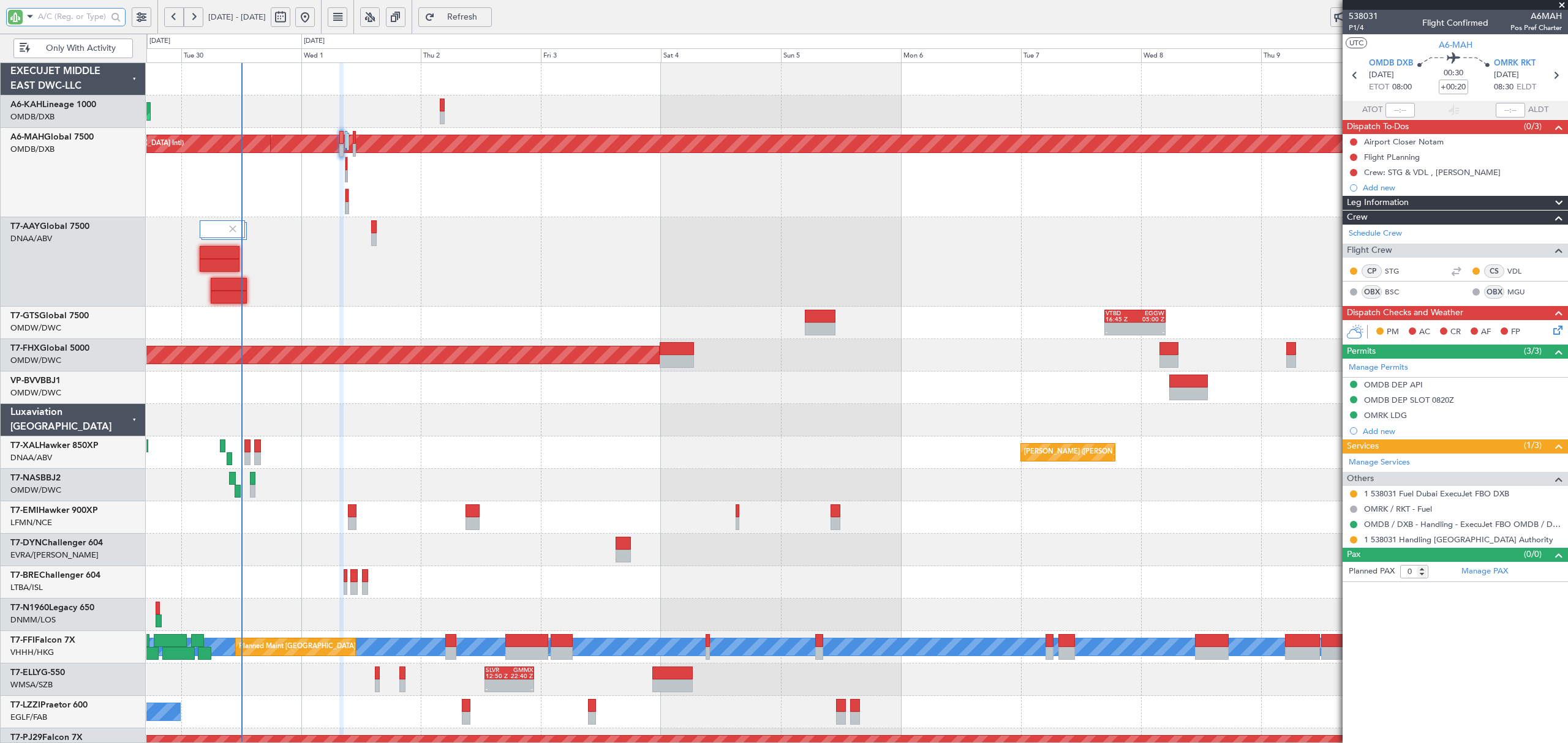
click at [175, 180] on div "Planned Maint [GEOGRAPHIC_DATA] (Al Bateen Executive) Planned Maint [GEOGRAPHIC…" at bounding box center [784, 388] width 1568 height 710
click at [109, 55] on button "Only With Activity" at bounding box center [74, 48] width 120 height 20
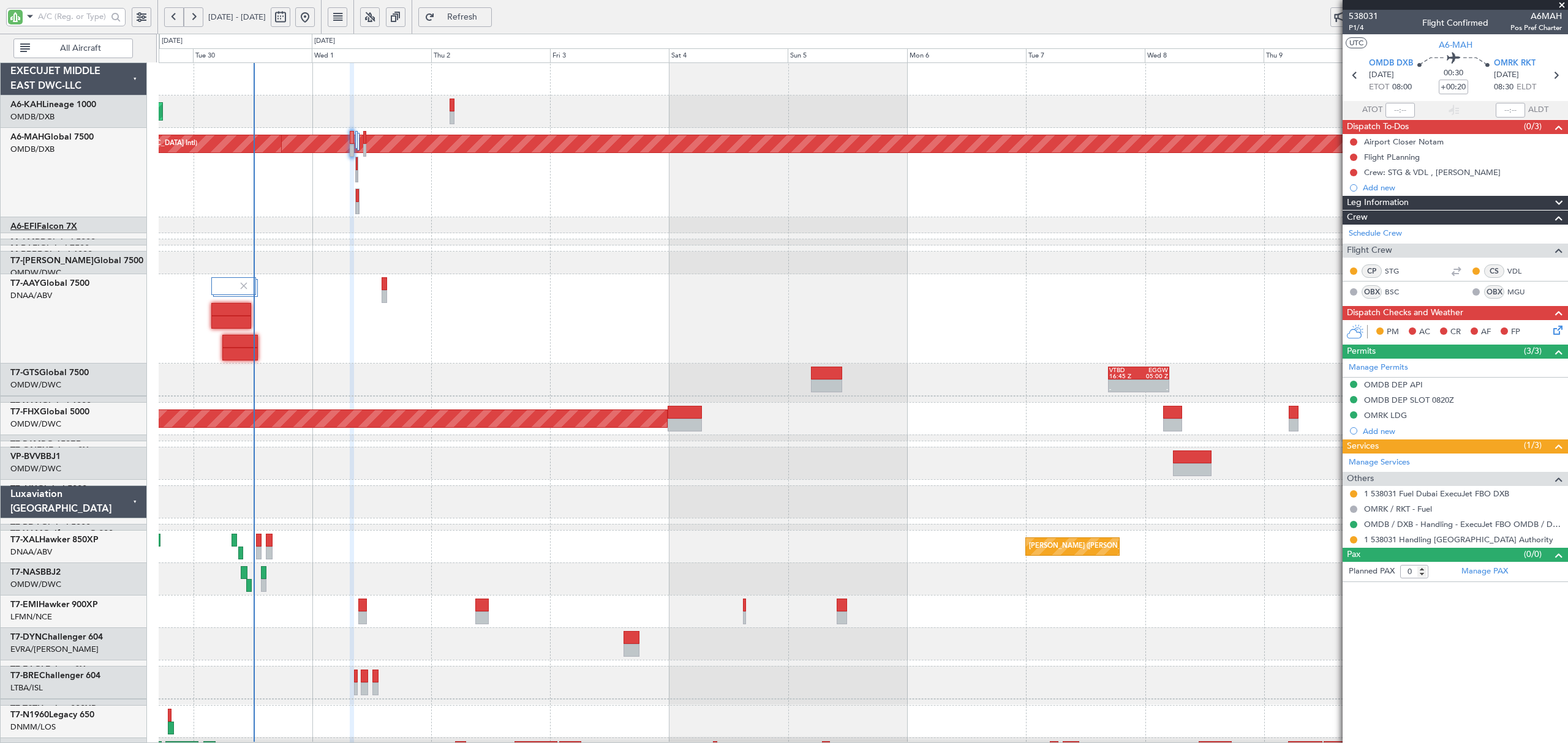
click at [62, 227] on link "A6-EFI Falcon 7X" at bounding box center [44, 227] width 67 height 9
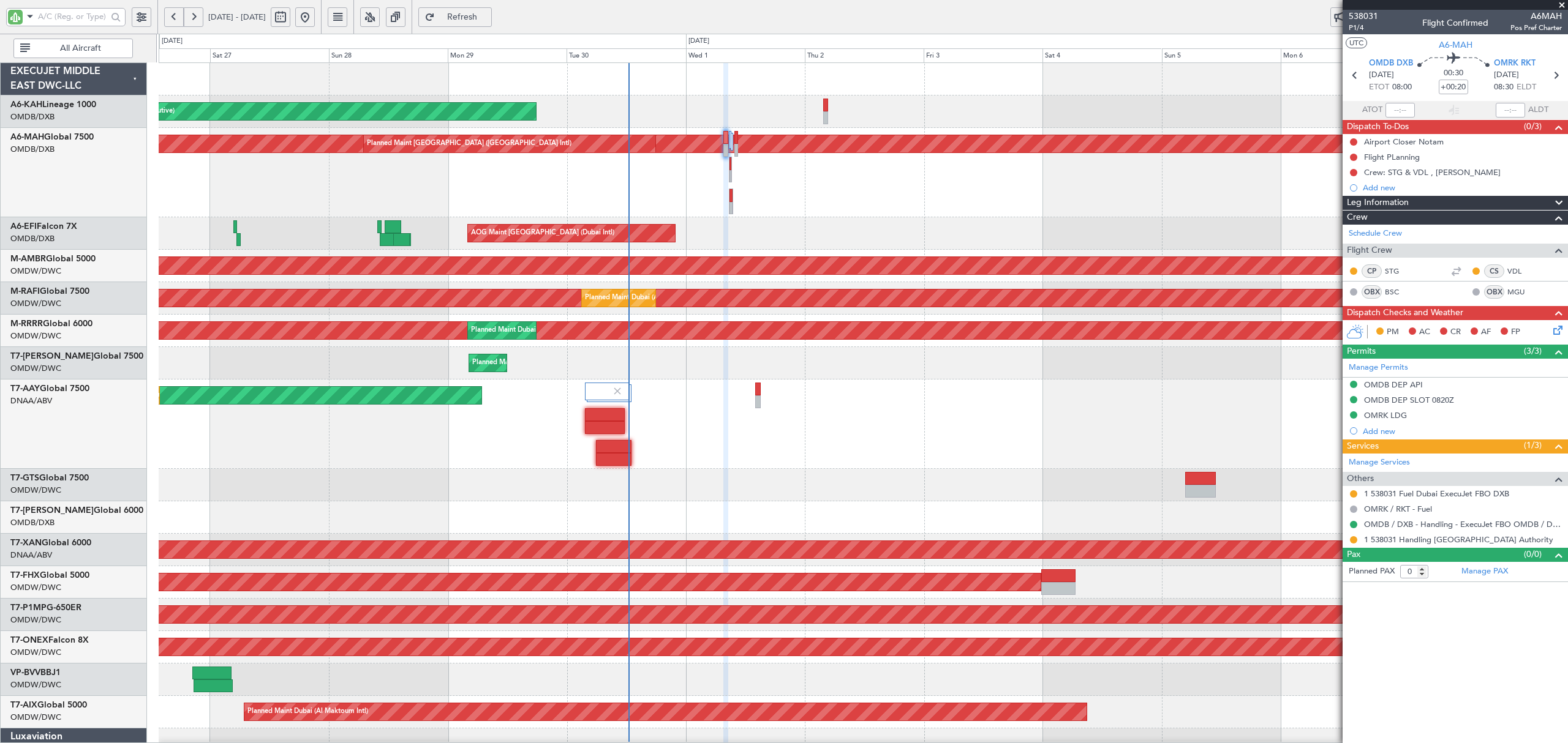
click at [687, 124] on div "Planned Maint [GEOGRAPHIC_DATA] (Al Bateen Executive)" at bounding box center [862, 112] width 1408 height 32
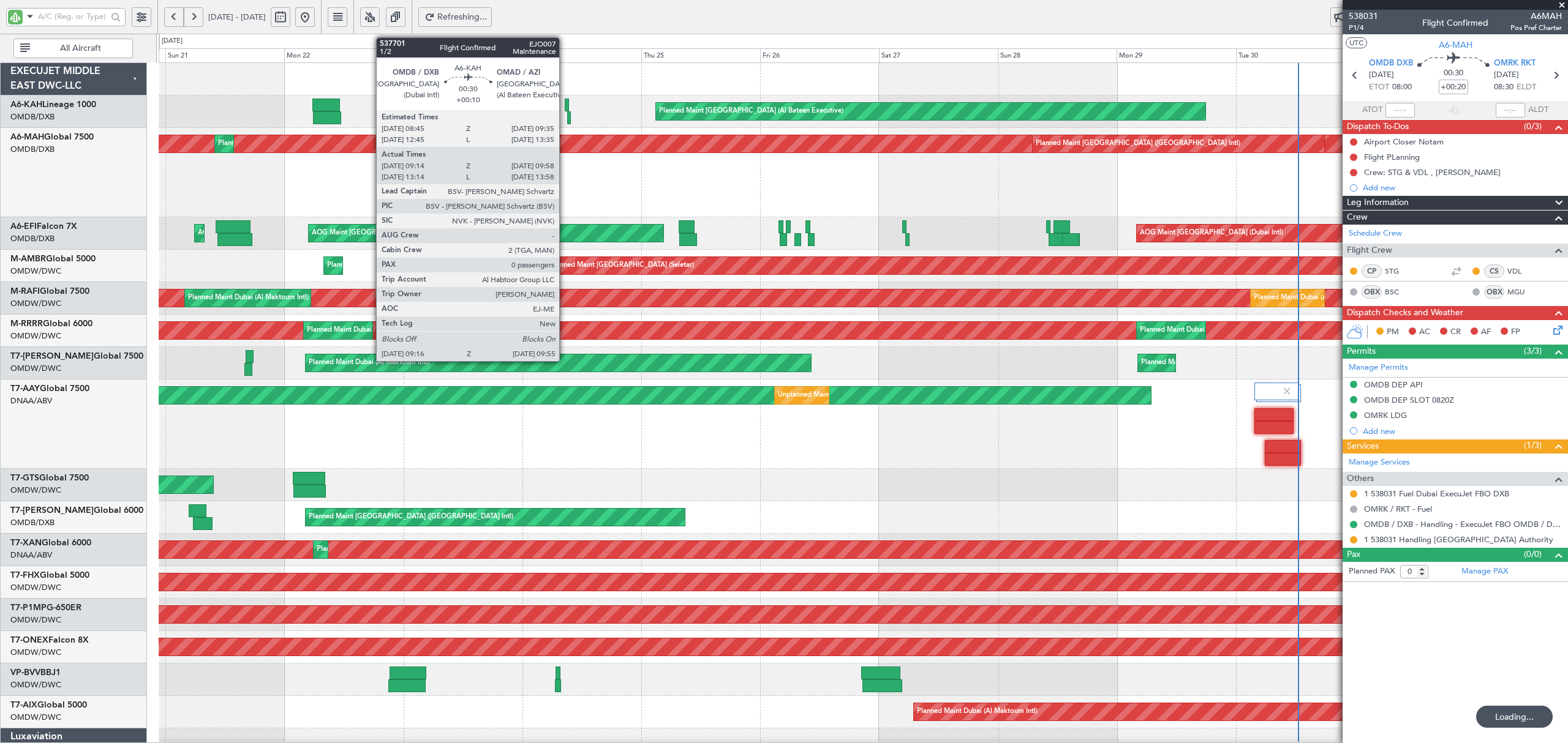
click at [565, 106] on div at bounding box center [566, 104] width 4 height 13
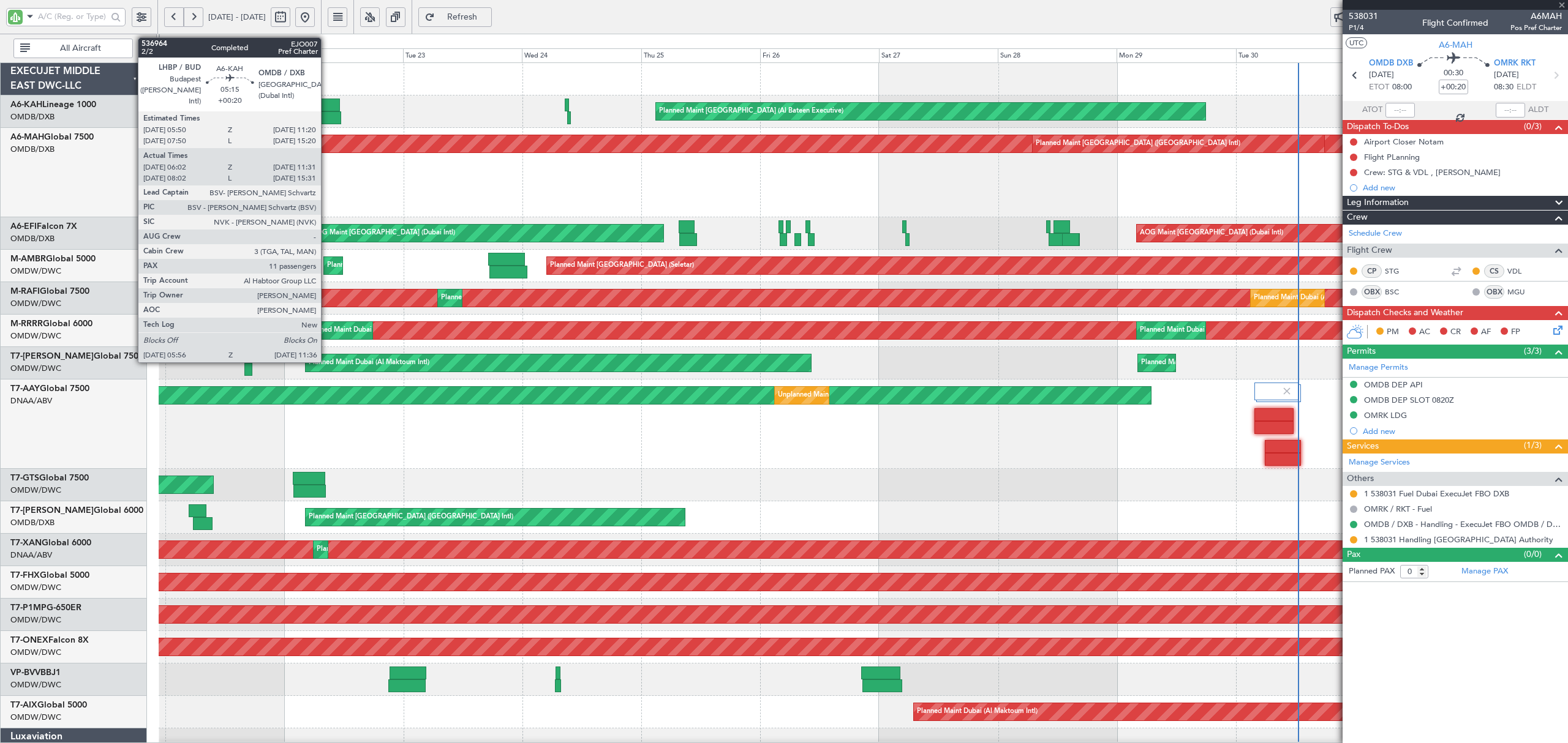
type input "+00:10"
type input "09:29"
type input "09:53"
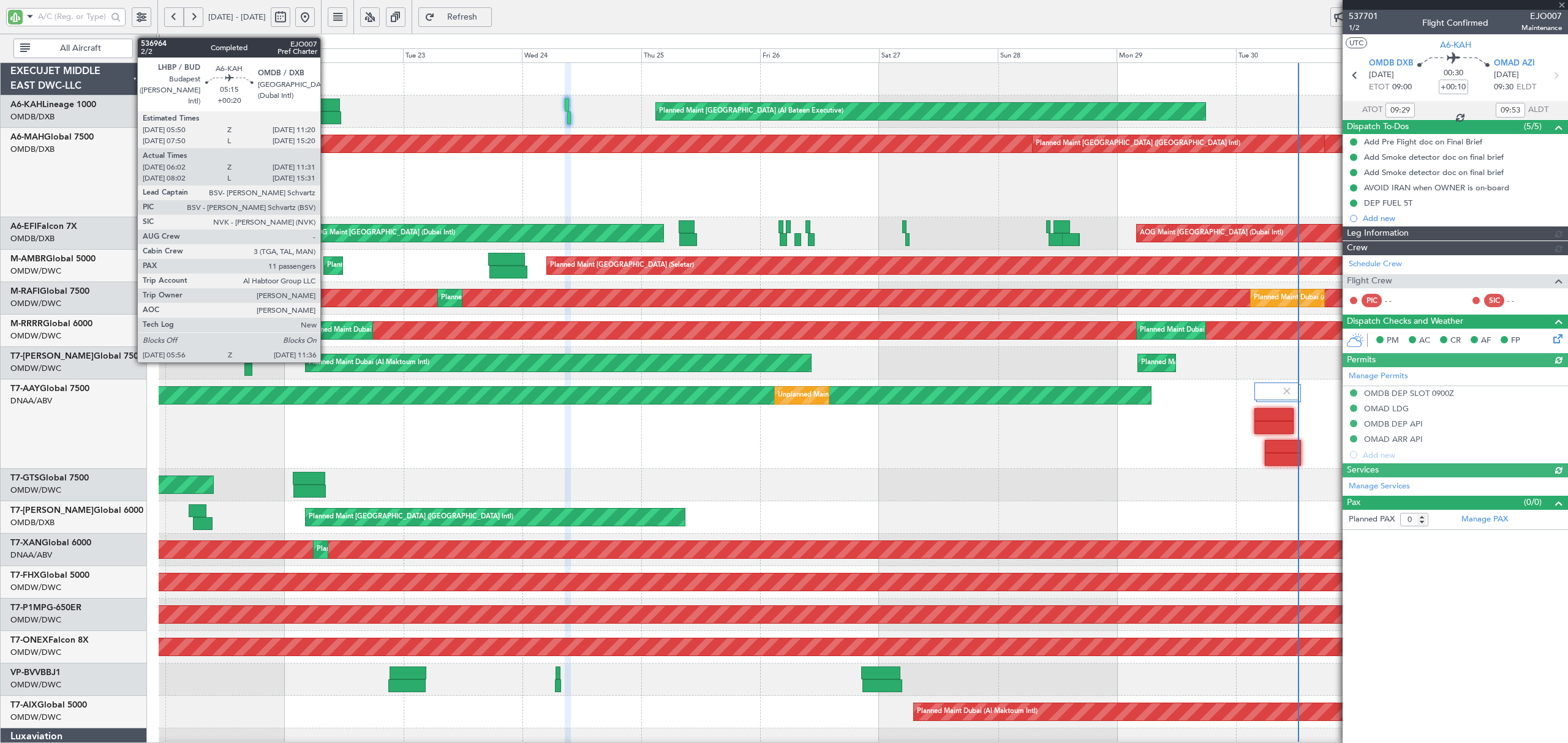
type input "Dherander Fithani (DHF)"
type input "7360"
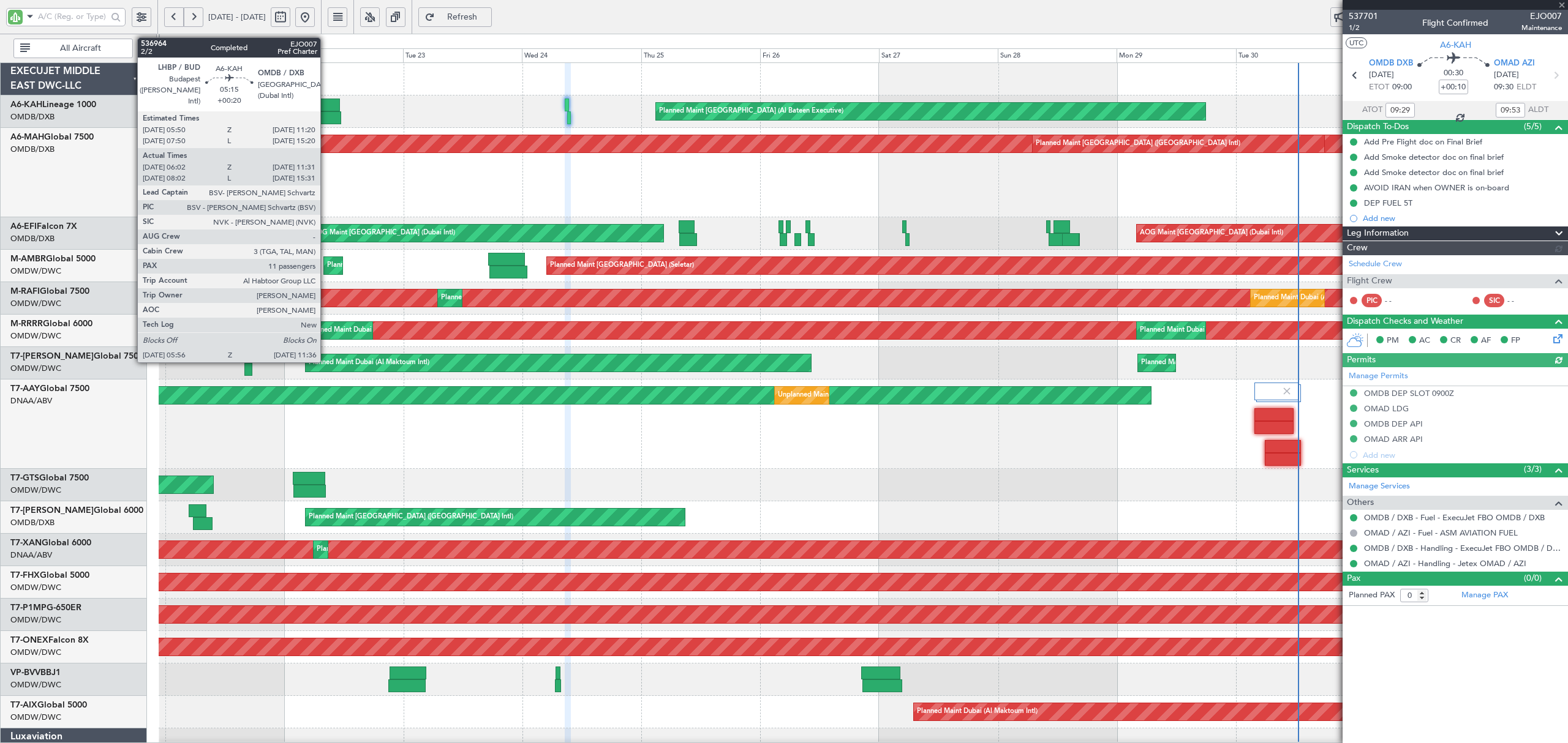
click at [326, 113] on div at bounding box center [327, 117] width 28 height 13
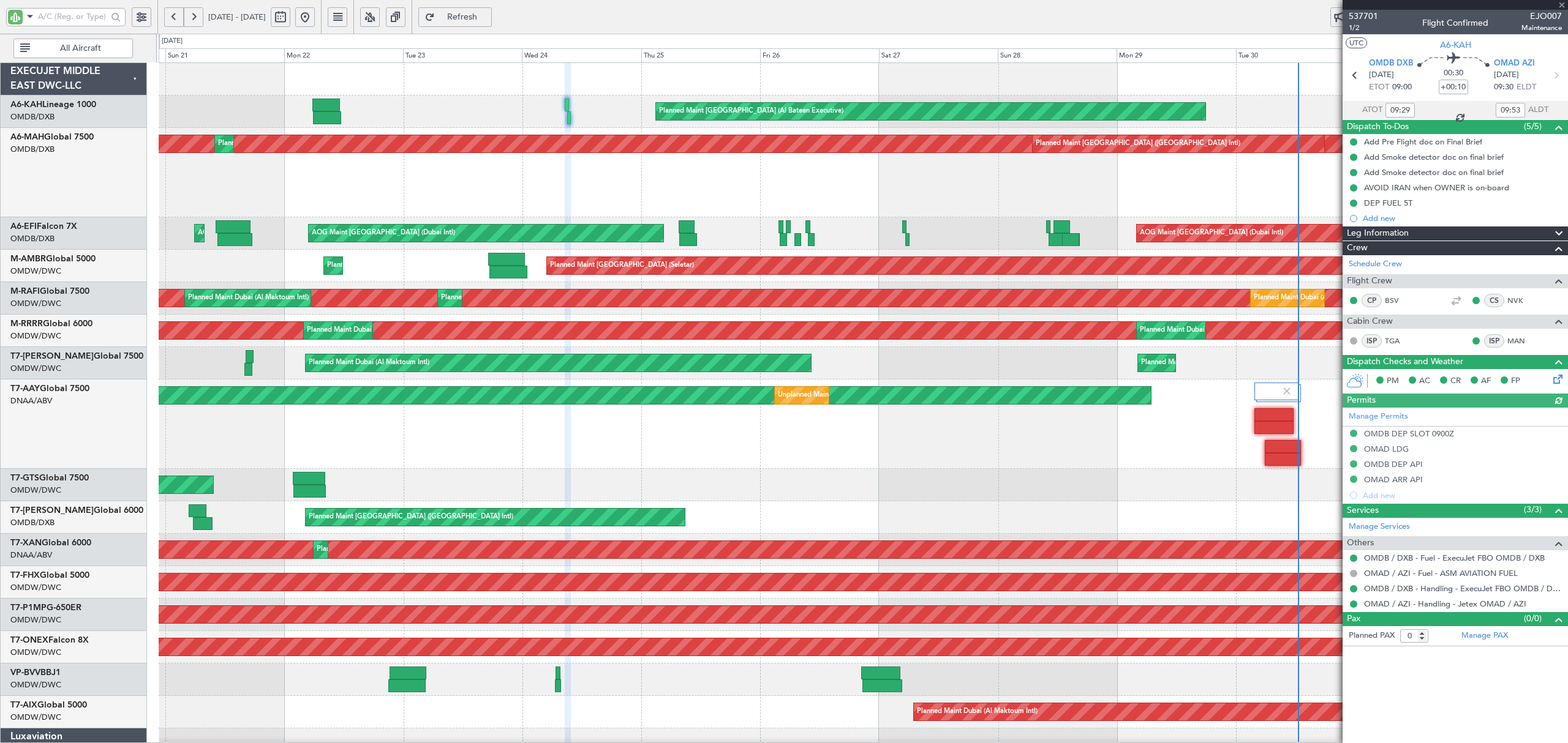
type input "+00:20"
type input "06:12"
type input "11:26"
type input "11"
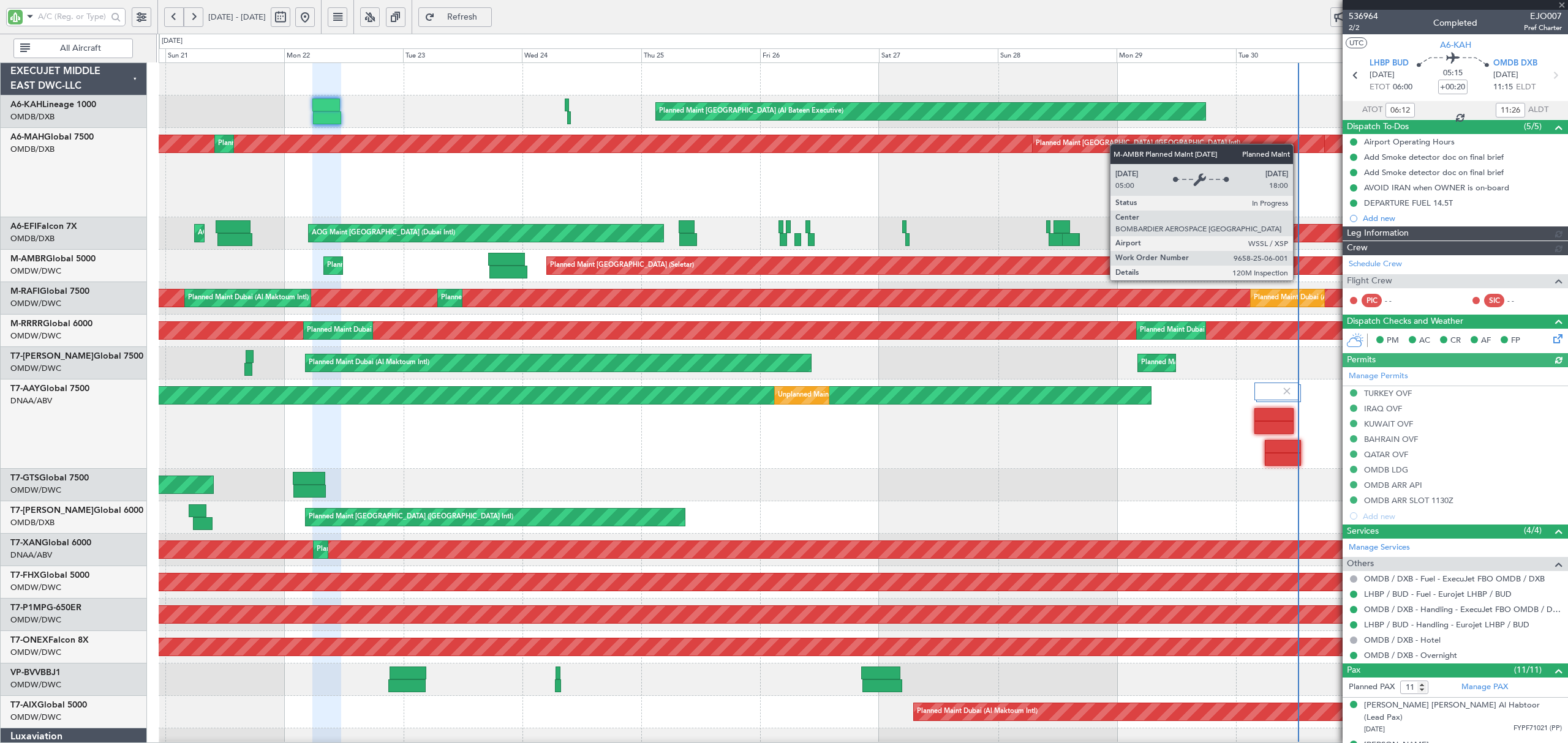
type input "[PERSON_NAME] ([PERSON_NAME])"
type input "7344"
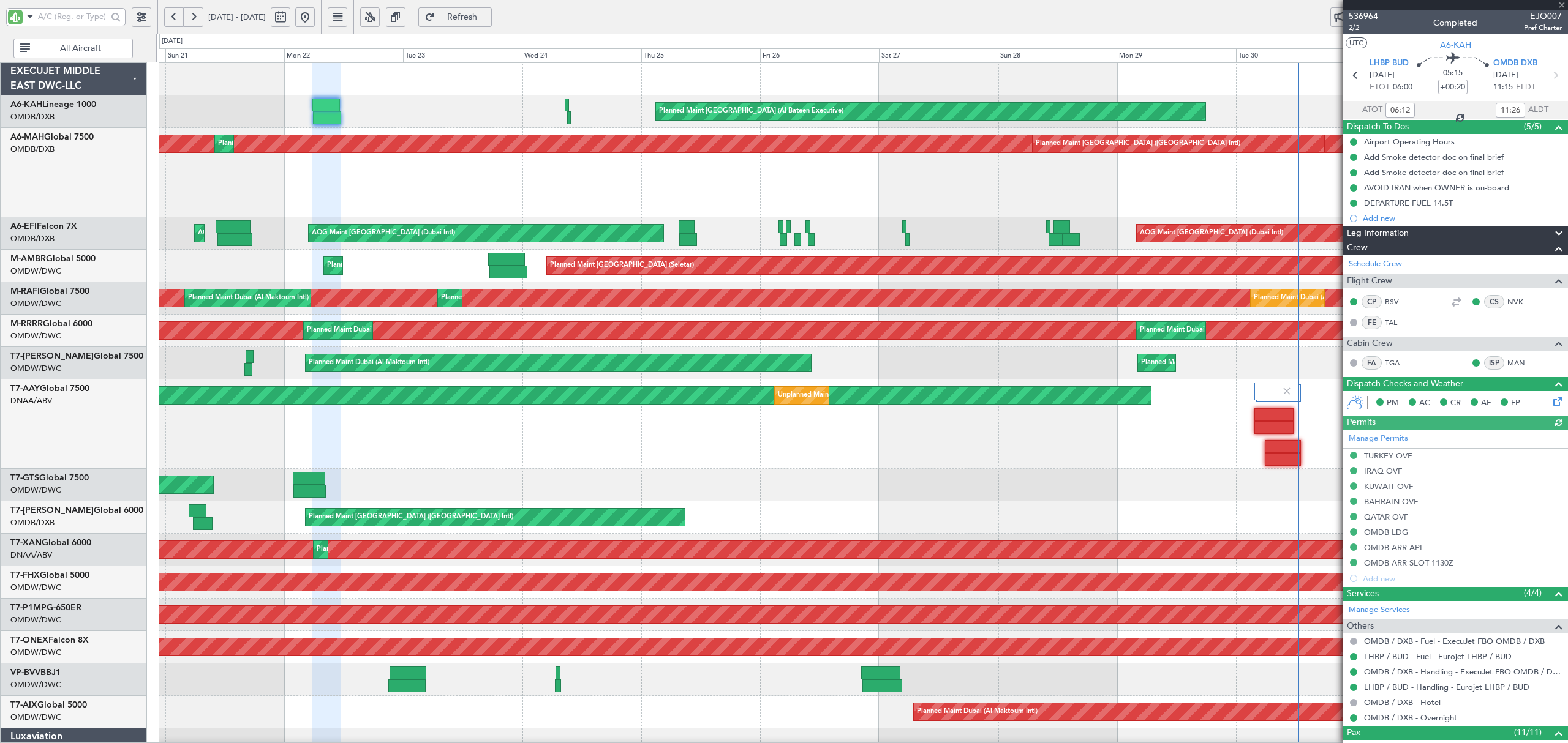
type input "[PERSON_NAME] ([PERSON_NAME])"
type input "7344"
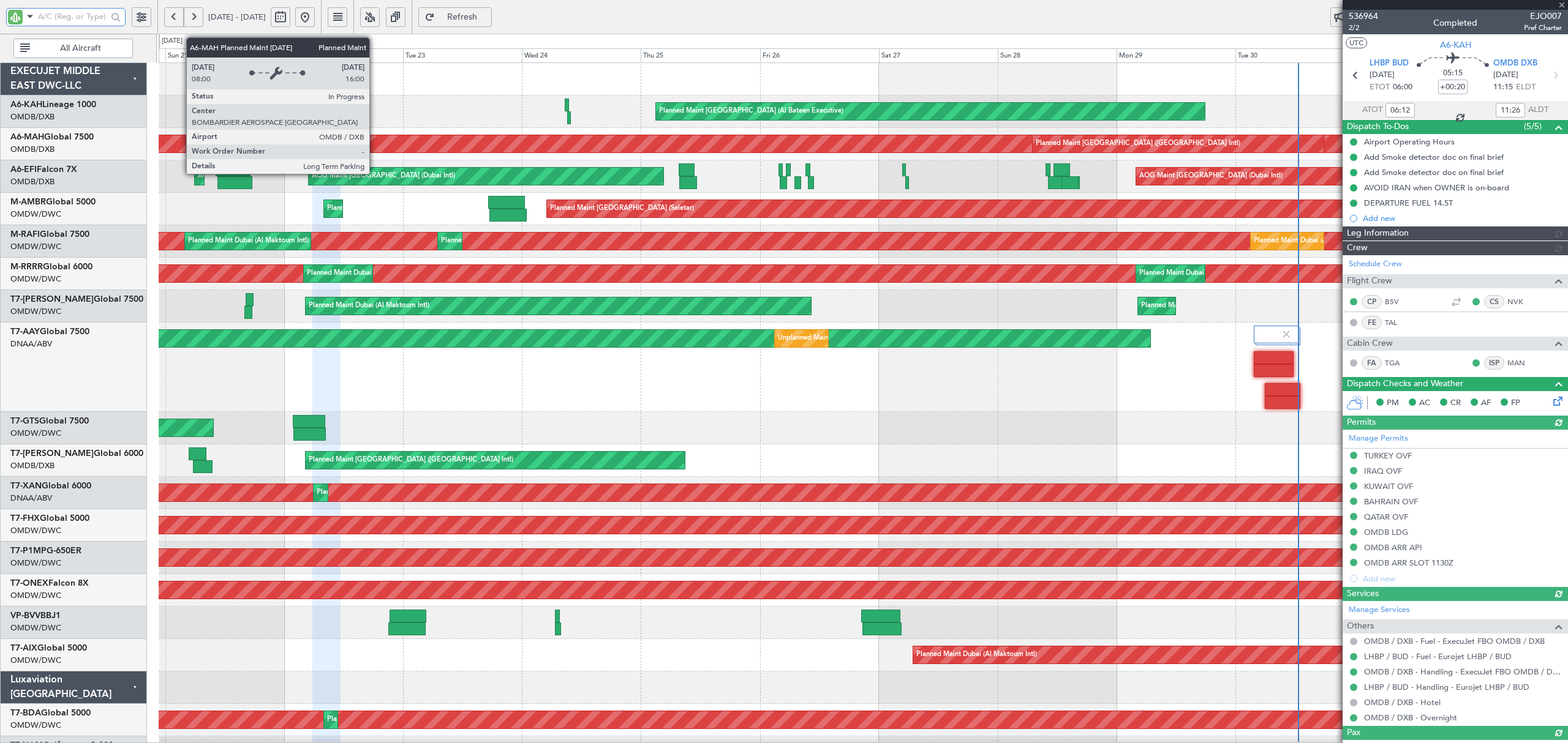
click at [62, 20] on input "text" at bounding box center [72, 16] width 69 height 18
type input "[PERSON_NAME] ([PERSON_NAME])"
type input "7344"
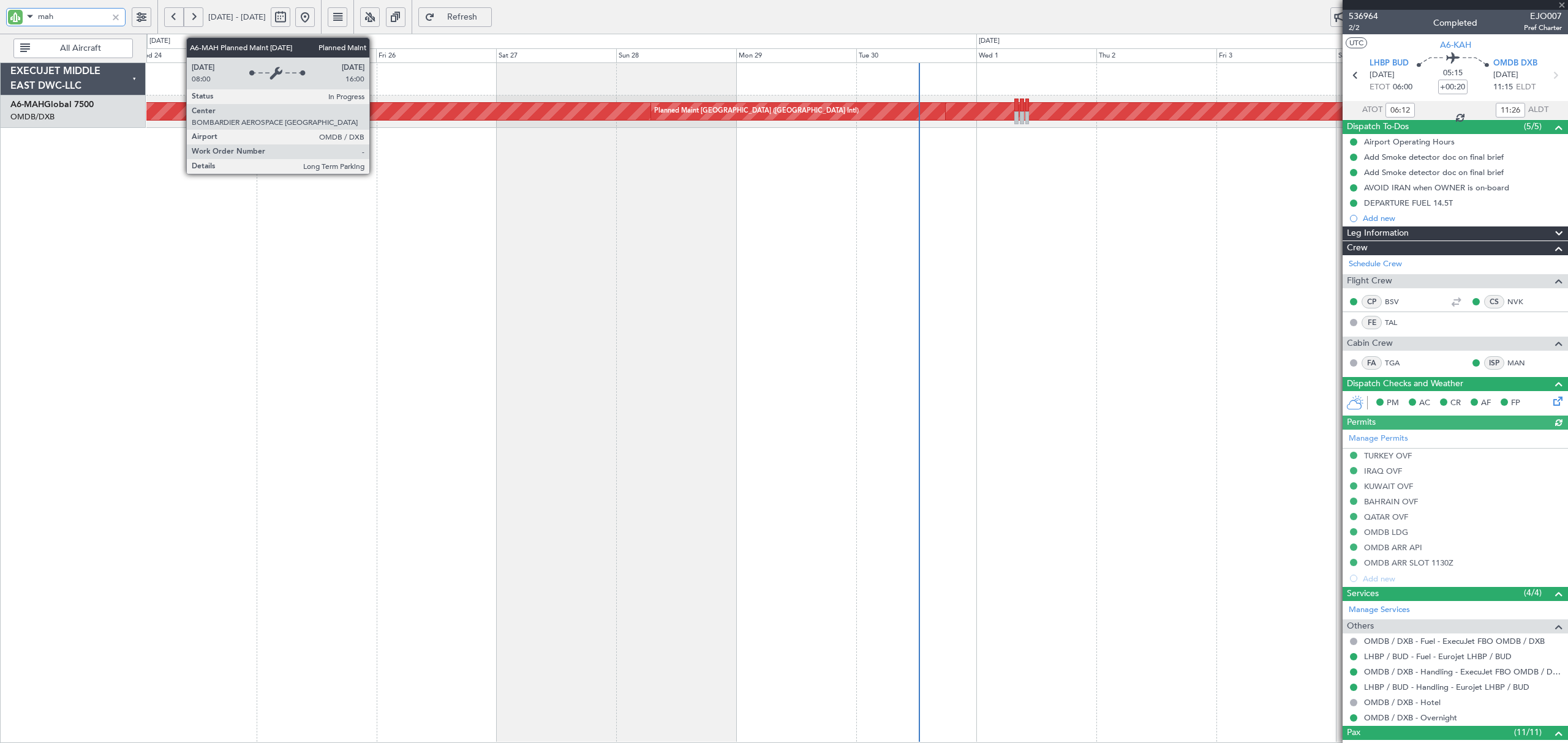
click at [502, 246] on div "Planned Maint [GEOGRAPHIC_DATA] ([GEOGRAPHIC_DATA] Intl) Planned Maint [GEOGRAP…" at bounding box center [856, 403] width 1421 height 681
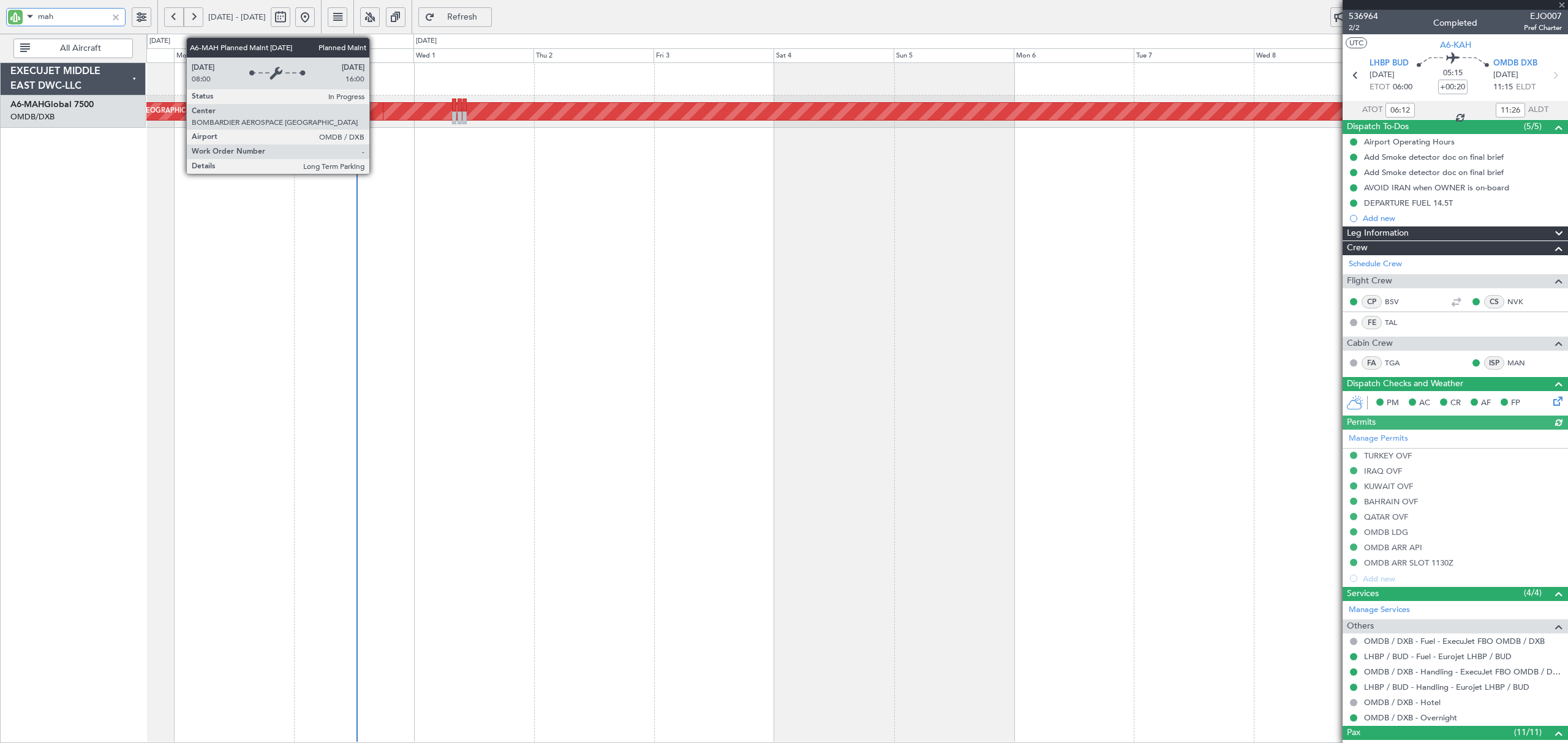
click at [661, 202] on div "Planned Maint [GEOGRAPHIC_DATA] ([GEOGRAPHIC_DATA] Intl) Planned Maint [GEOGRAP…" at bounding box center [856, 403] width 1421 height 681
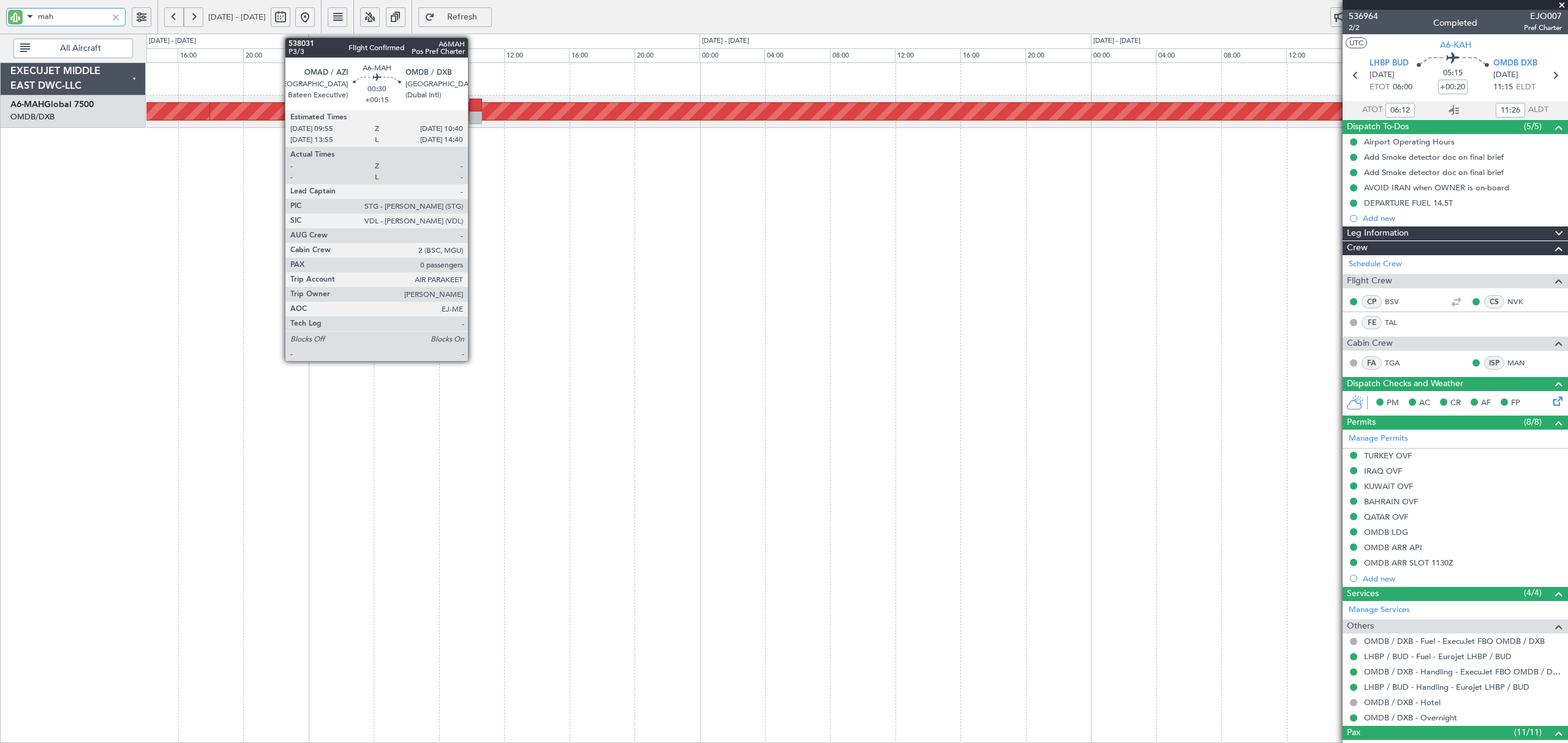
click at [474, 111] on div at bounding box center [476, 117] width 12 height 13
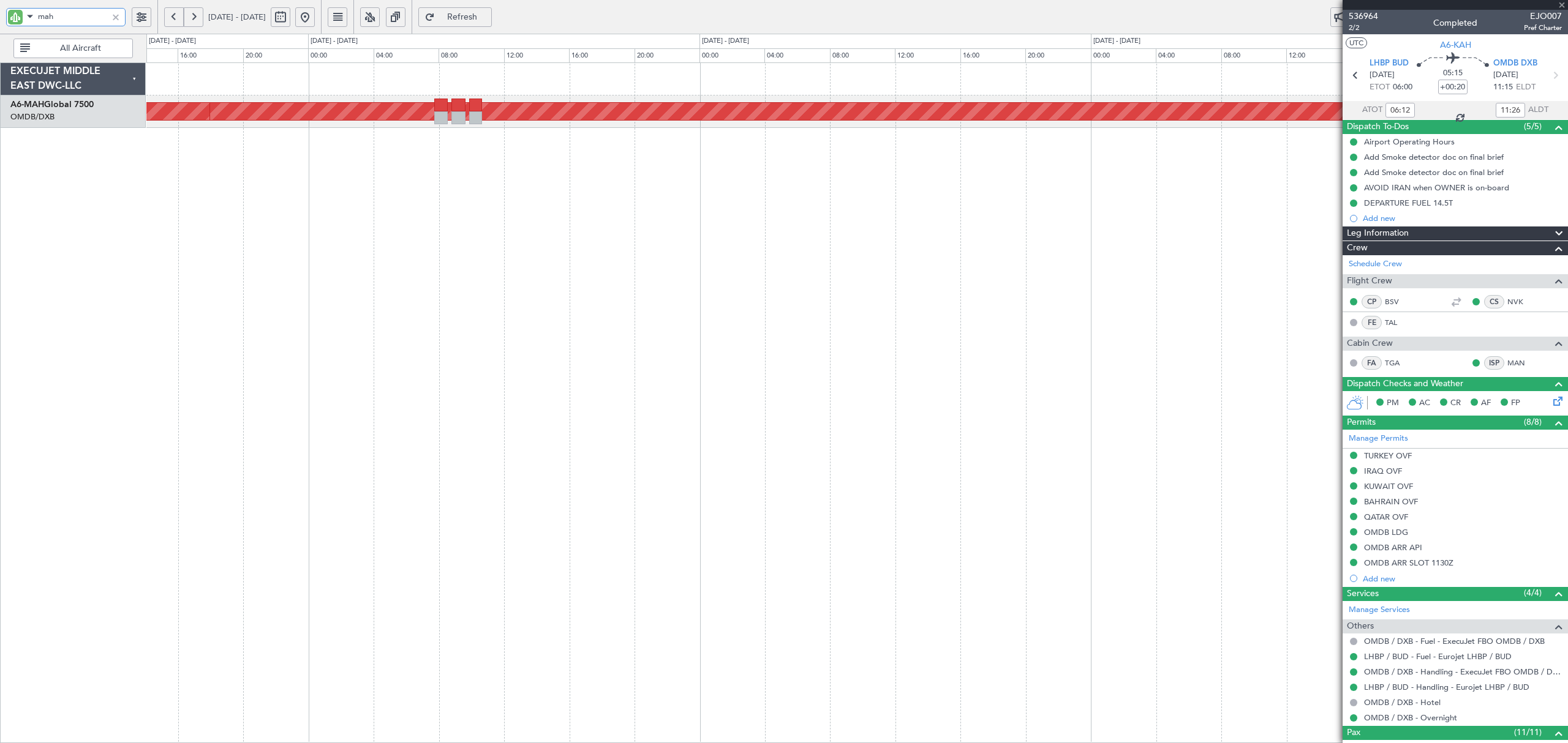
type input "mah"
type input "+00:15"
type input "0"
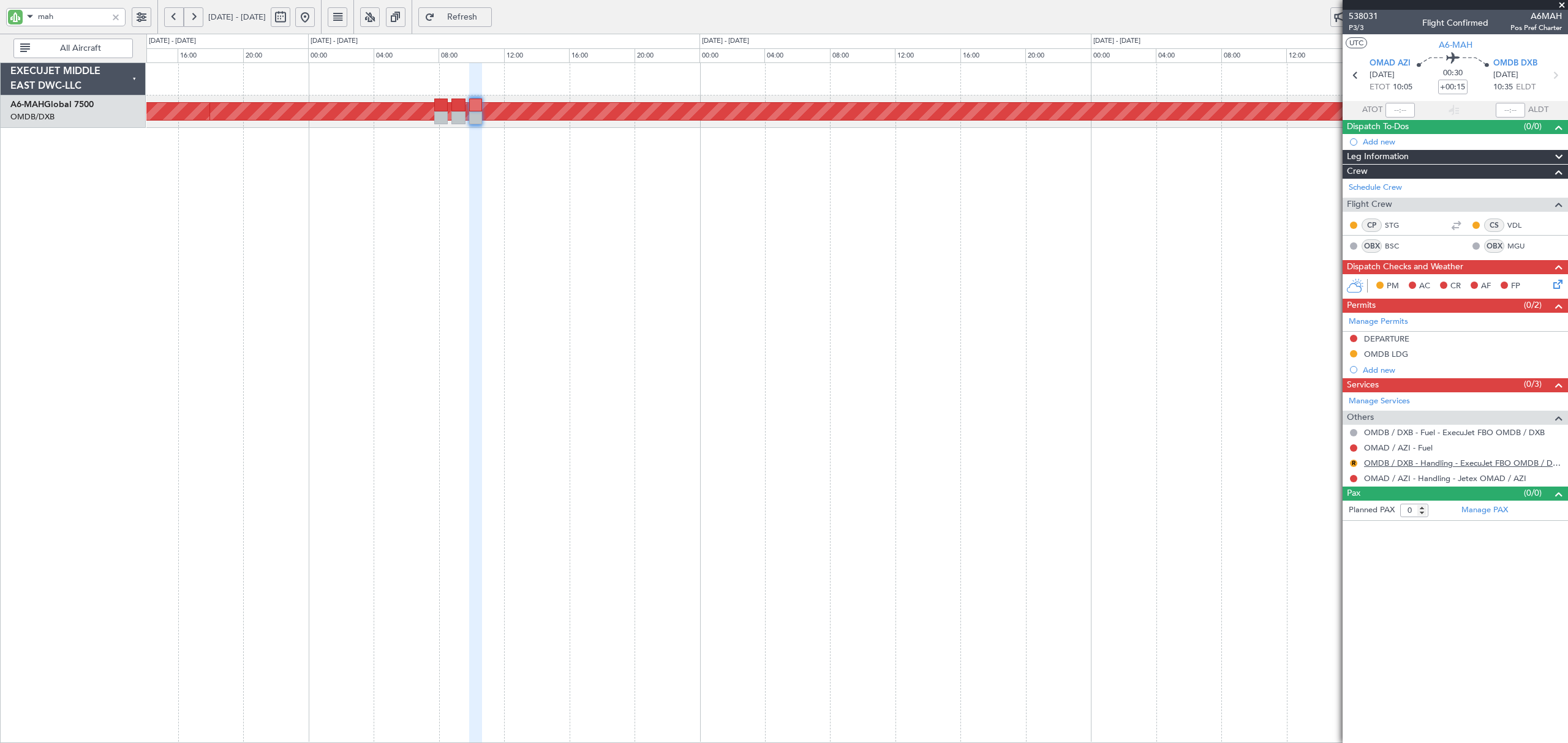
click at [1490, 463] on link "OMDB / DXB - Handling - ExecuJet FBO OMDB / DXB" at bounding box center [1463, 463] width 198 height 10
click at [731, 578] on div "Planned Maint [GEOGRAPHIC_DATA] ([GEOGRAPHIC_DATA] Intl) Planned Maint [GEOGRAP…" at bounding box center [856, 403] width 1421 height 681
click at [117, 13] on div at bounding box center [115, 17] width 14 height 14
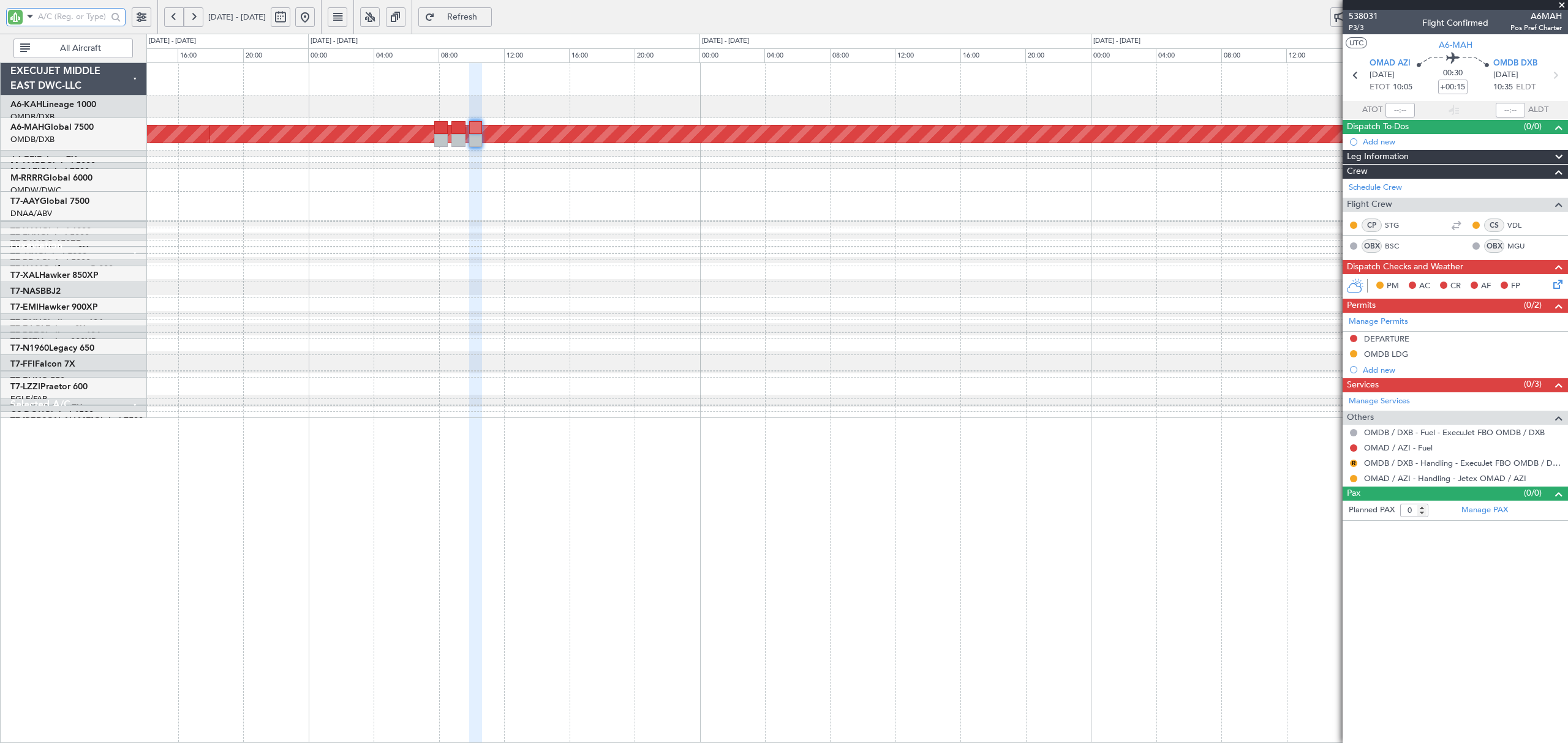
click at [400, 387] on div "Planned Maint [GEOGRAPHIC_DATA] ([GEOGRAPHIC_DATA] Intl) Planned Maint [GEOGRAP…" at bounding box center [856, 239] width 1421 height 351
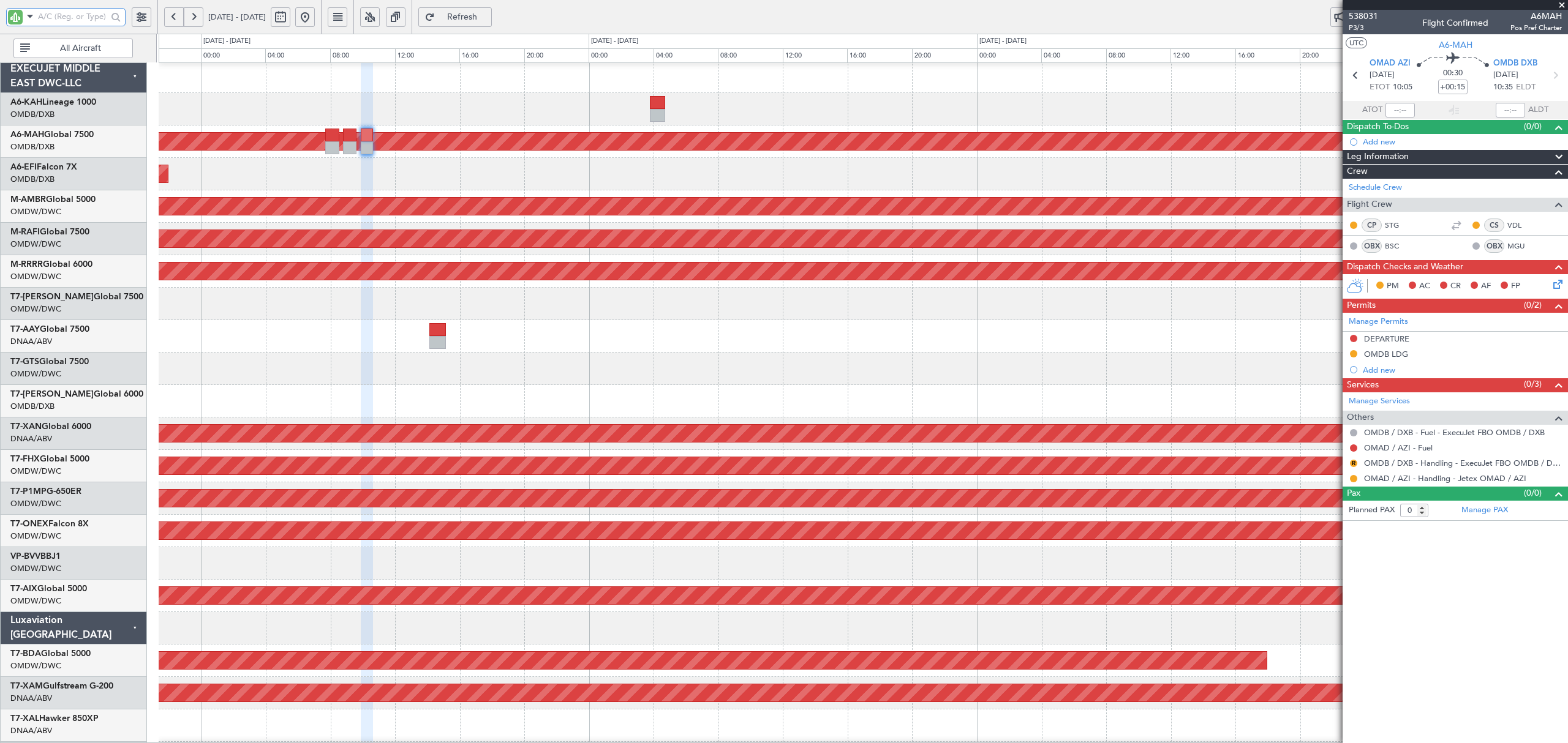
click at [760, 380] on div "Planned Maint [GEOGRAPHIC_DATA] ([GEOGRAPHIC_DATA] Intl) Planned Maint [GEOGRAP…" at bounding box center [862, 661] width 1408 height 1200
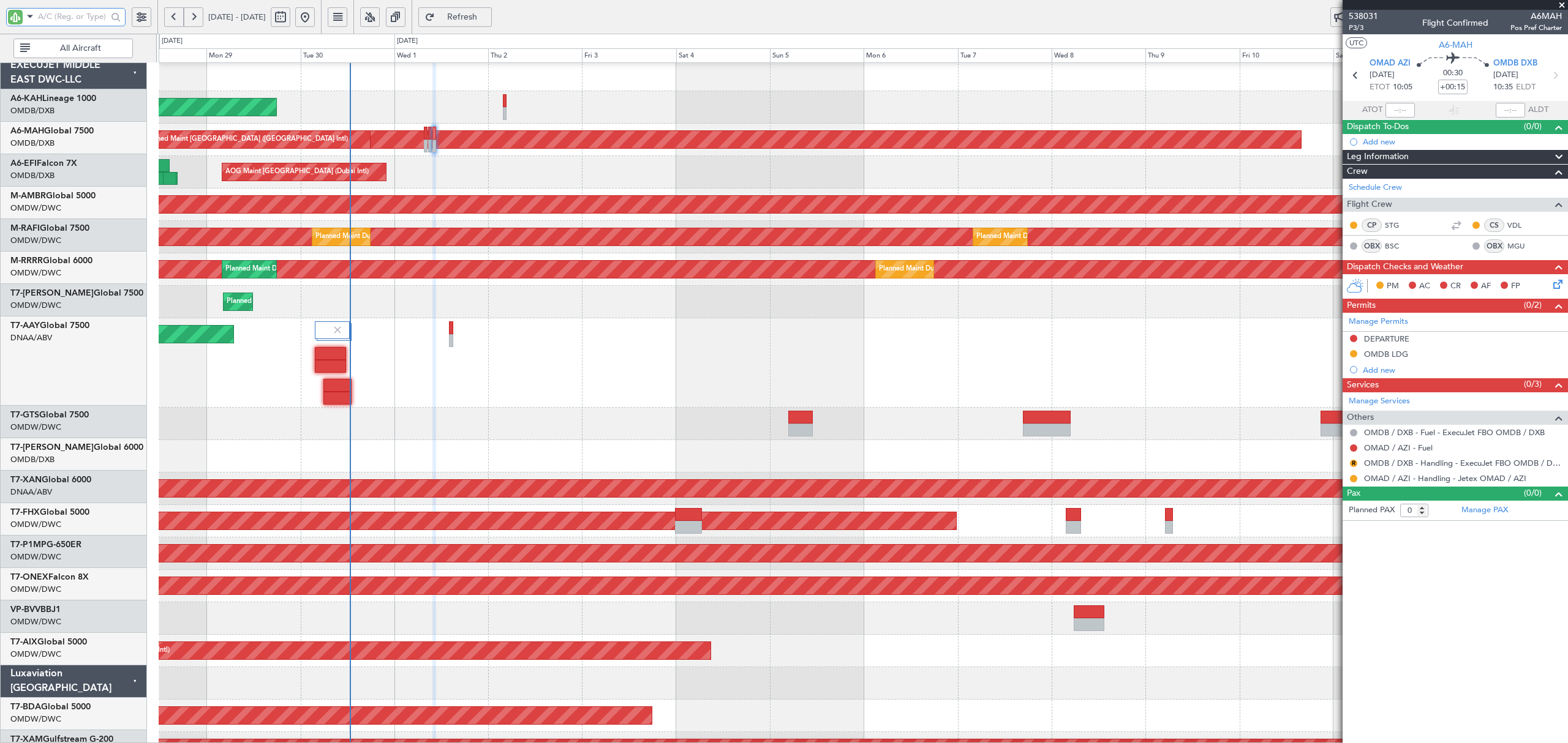
scroll to position [3, 0]
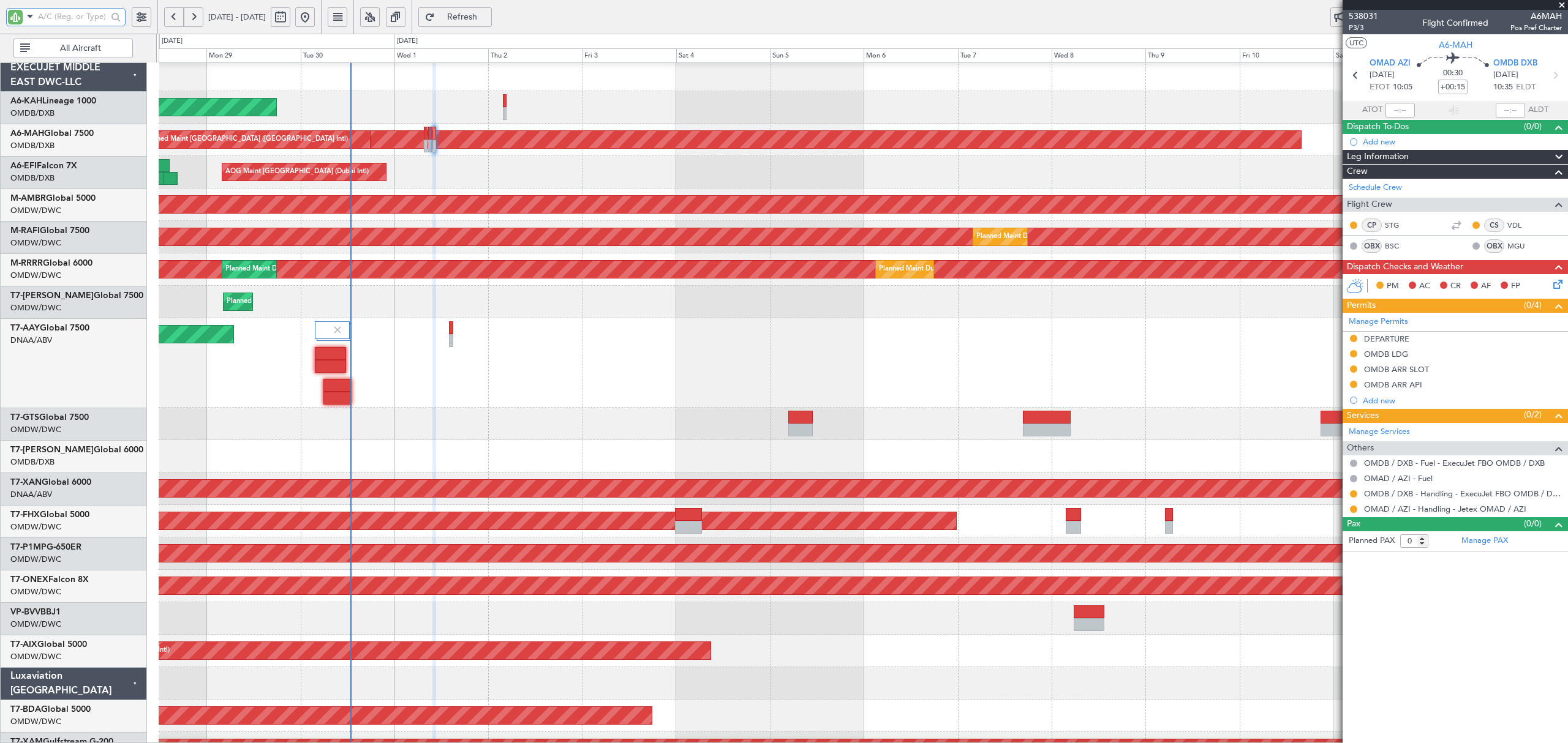
click at [488, 422] on div at bounding box center [862, 424] width 1408 height 32
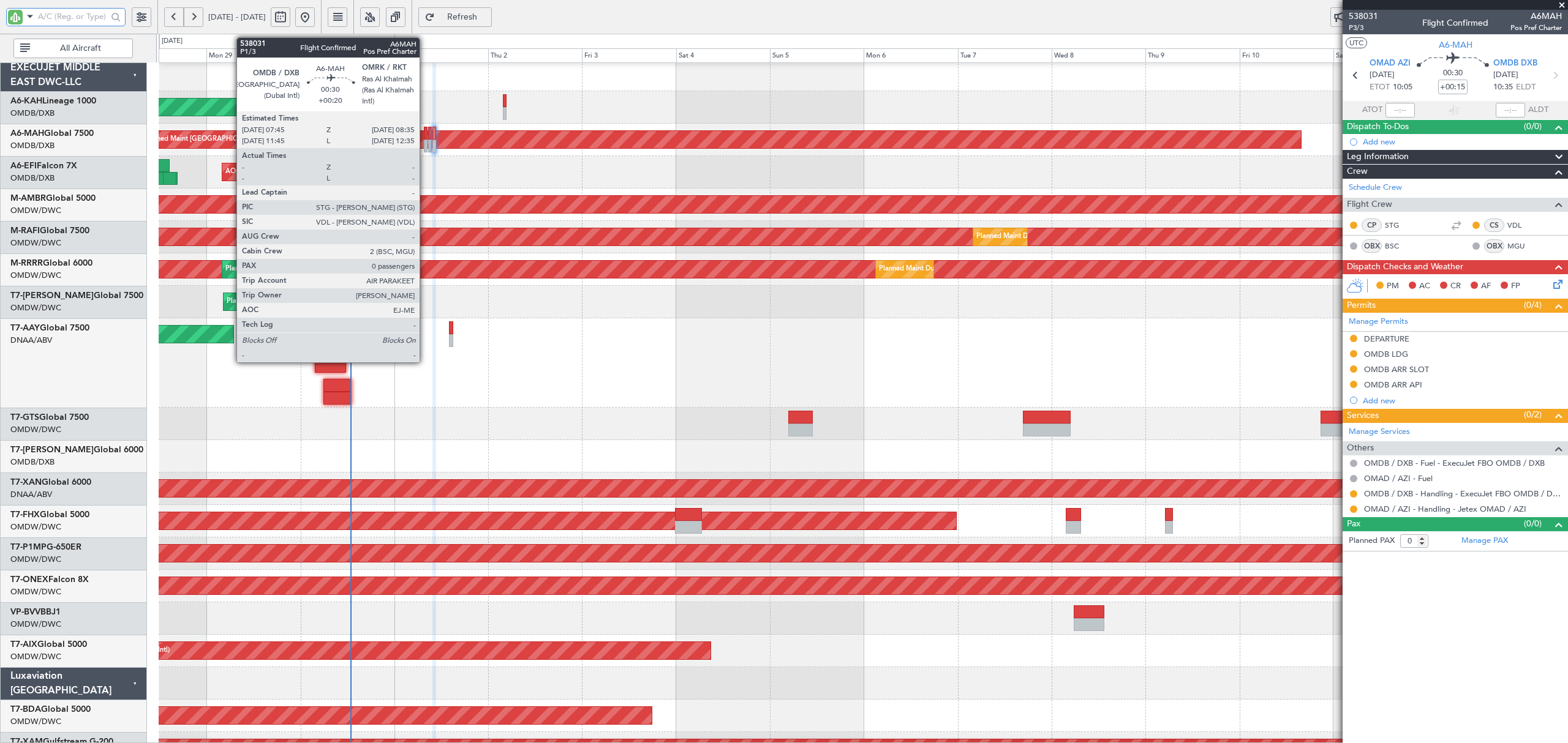
click at [425, 147] on div at bounding box center [426, 145] width 3 height 13
click at [426, 145] on div at bounding box center [426, 145] width 3 height 13
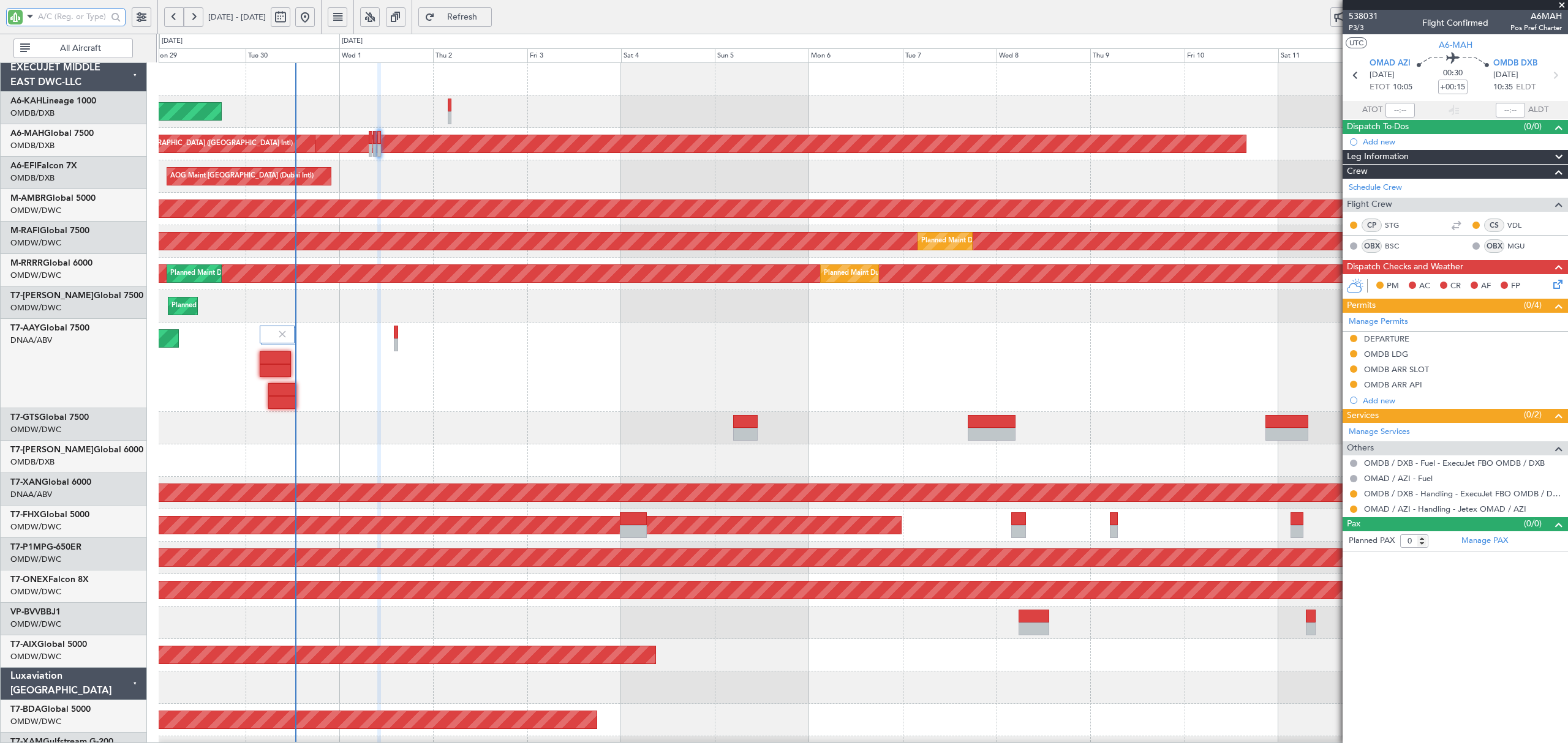
scroll to position [0, 0]
click at [360, 378] on div "Unplanned Maint [GEOGRAPHIC_DATA] (Al Maktoum Intl) Unplanned Maint [GEOGRAPHIC…" at bounding box center [862, 367] width 1408 height 90
